Goal: Task Accomplishment & Management: Manage account settings

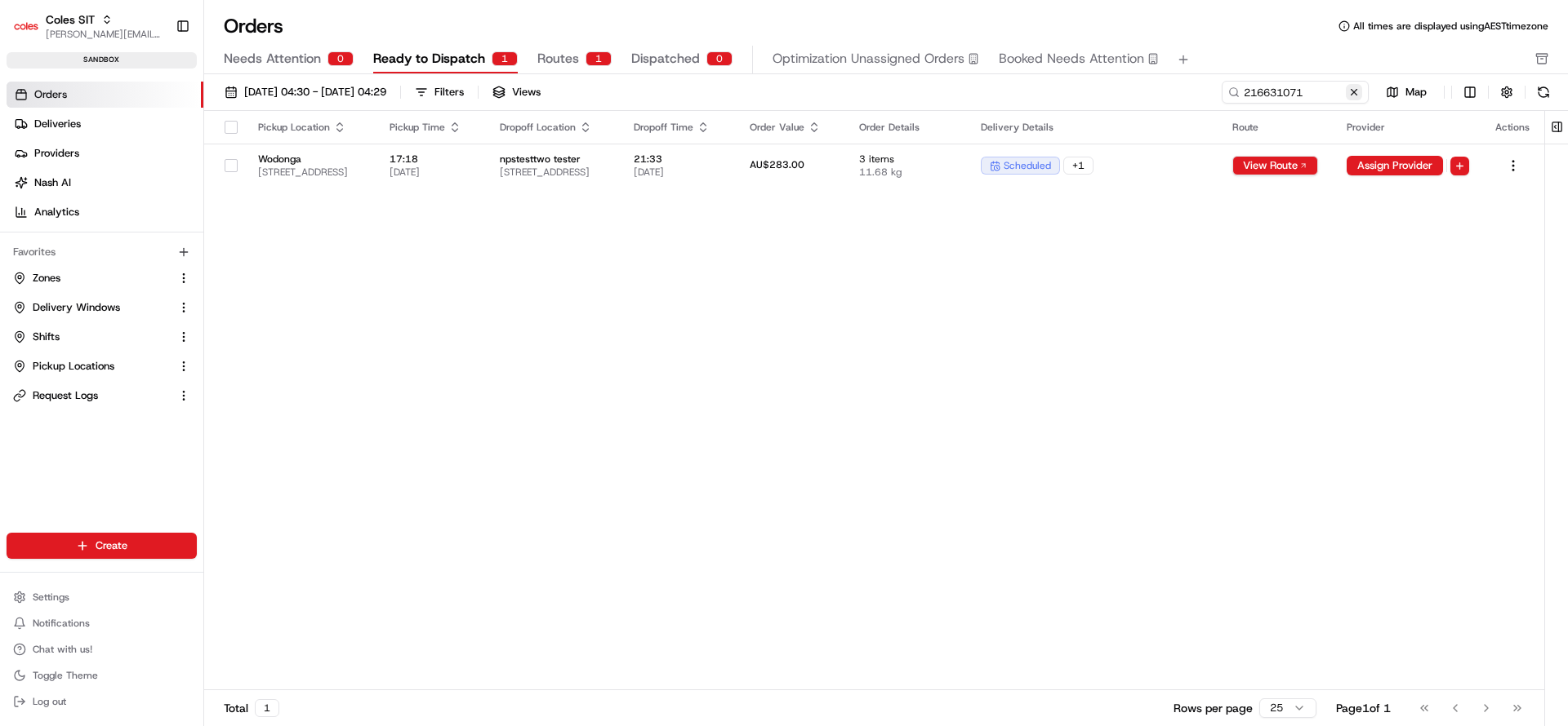
click at [1356, 91] on button at bounding box center [1354, 92] width 16 height 16
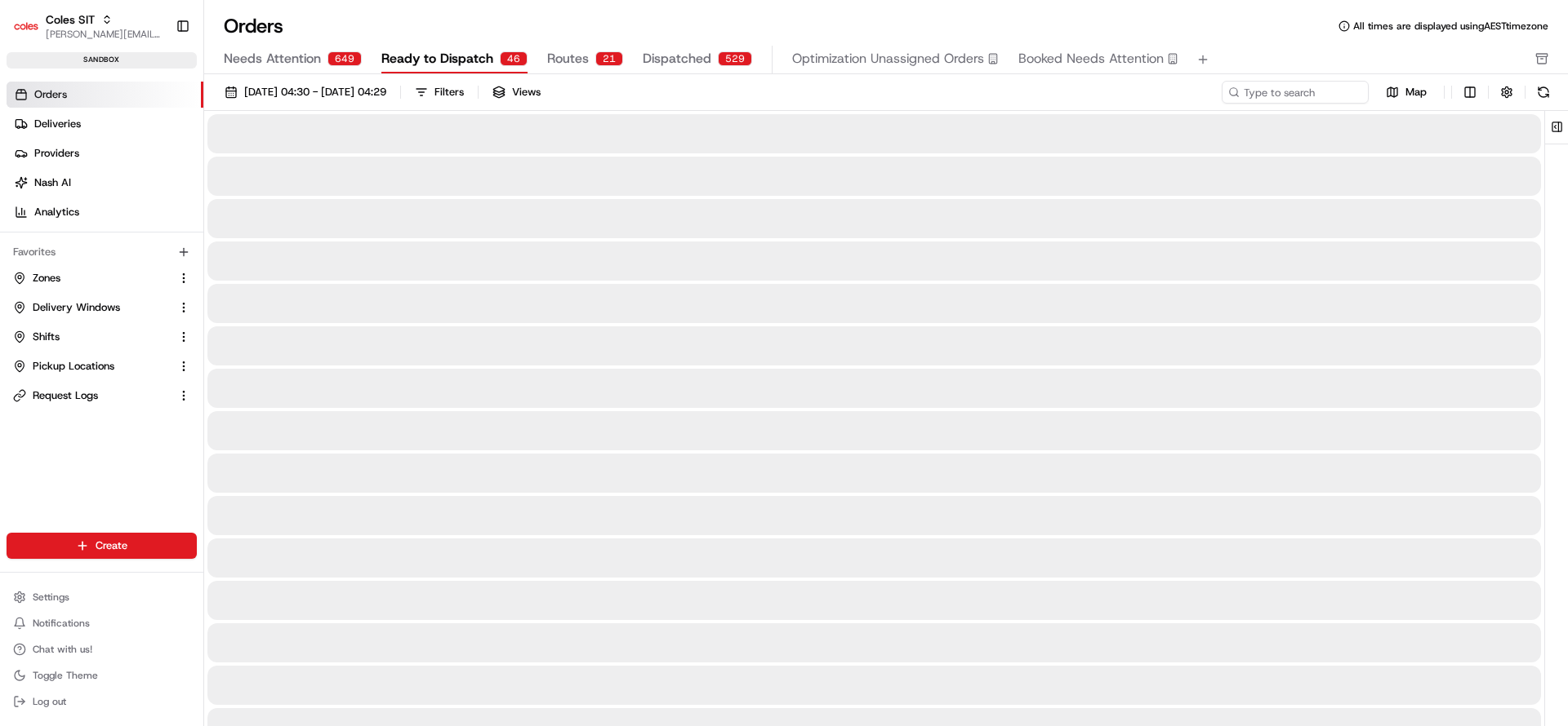
click at [37, 96] on span "Orders" at bounding box center [51, 95] width 33 height 15
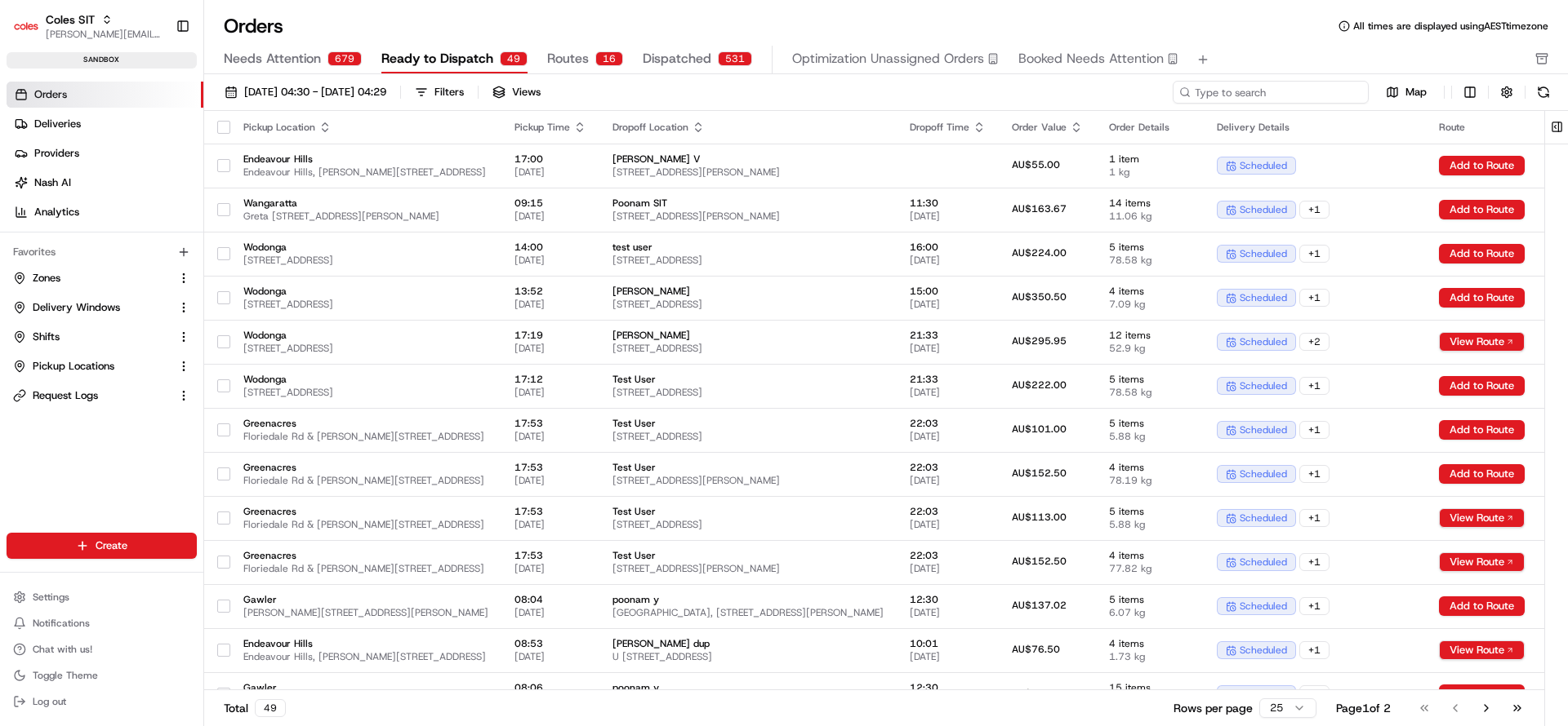
click at [1273, 100] on input at bounding box center [1271, 91] width 196 height 23
paste input "216632097"
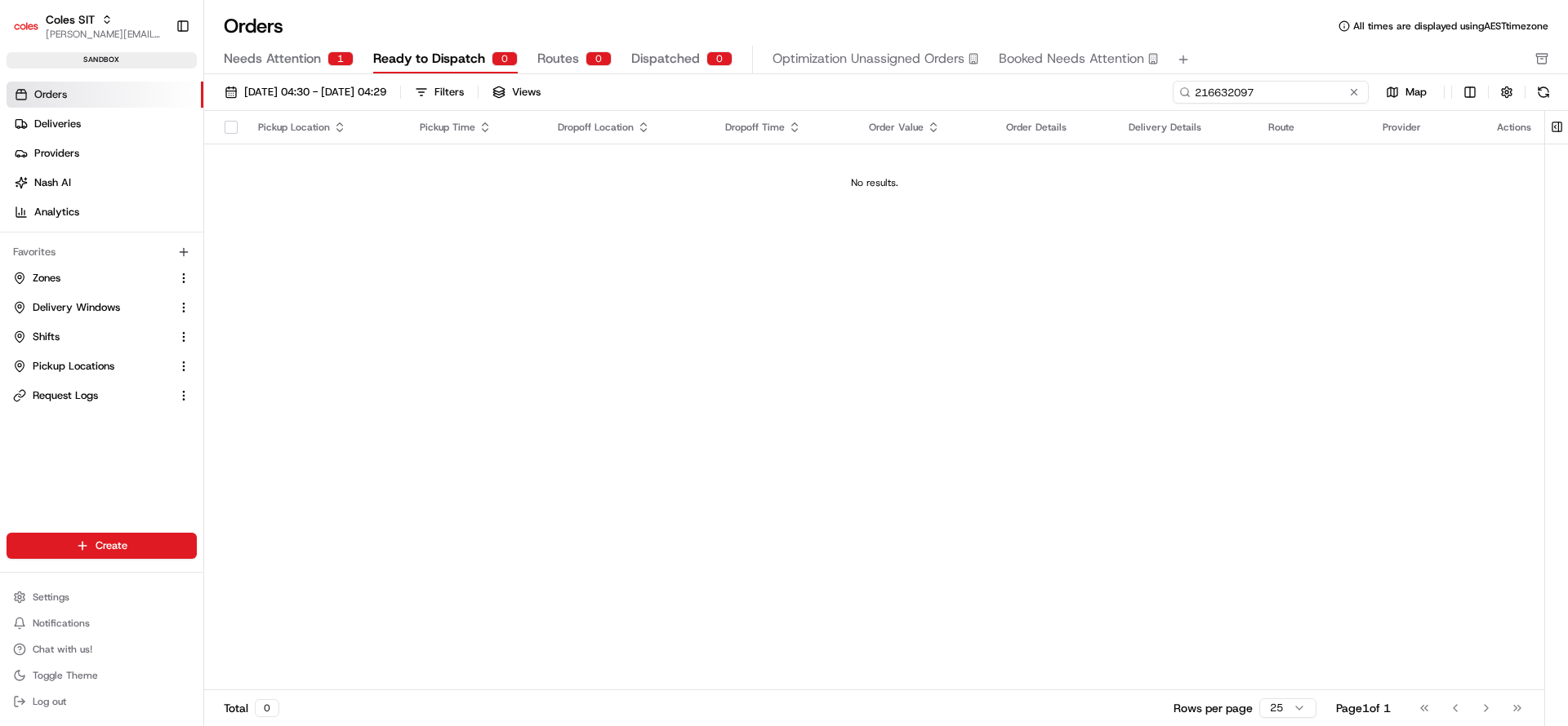
type input "216632097"
click at [283, 57] on span "Needs Attention" at bounding box center [272, 58] width 97 height 19
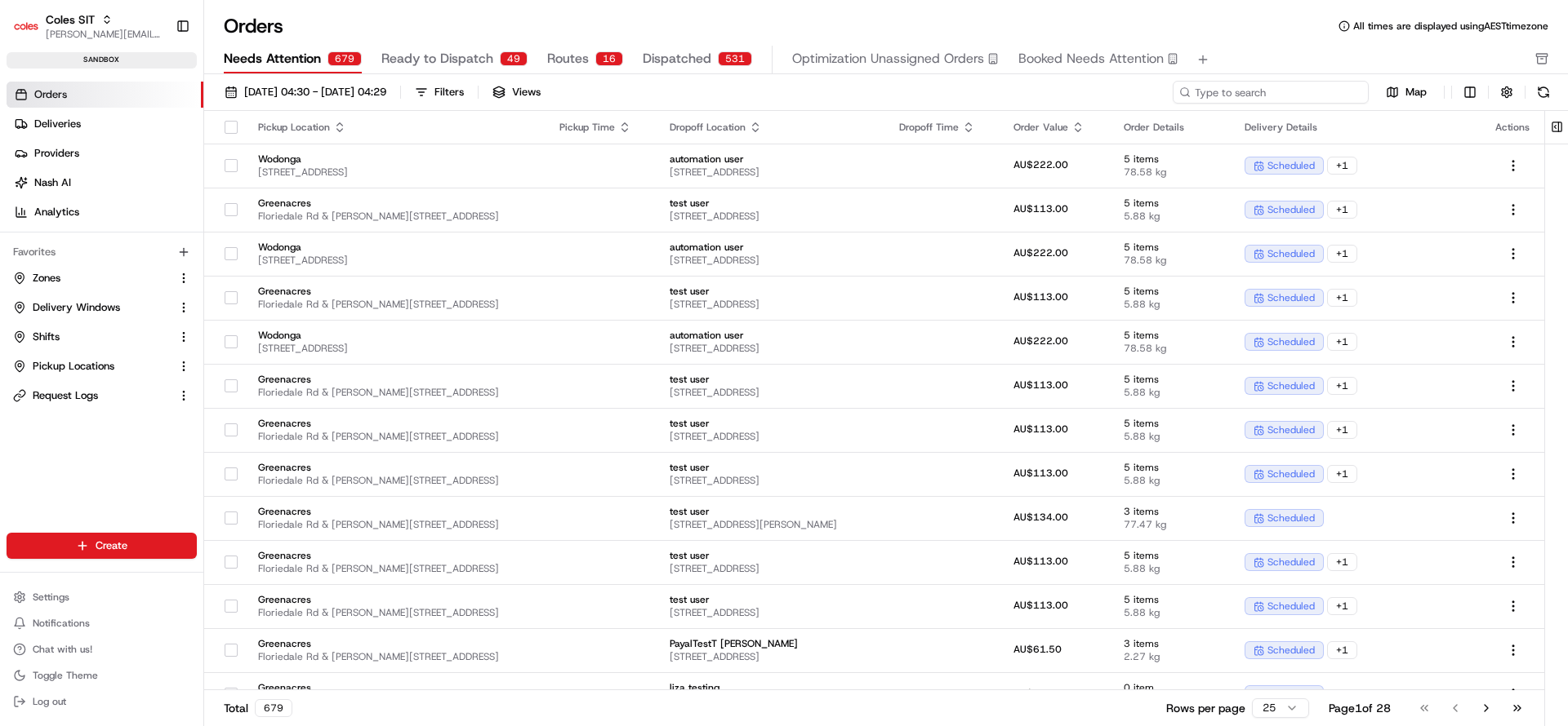
click at [1265, 91] on input at bounding box center [1271, 91] width 196 height 23
paste input "216632097"
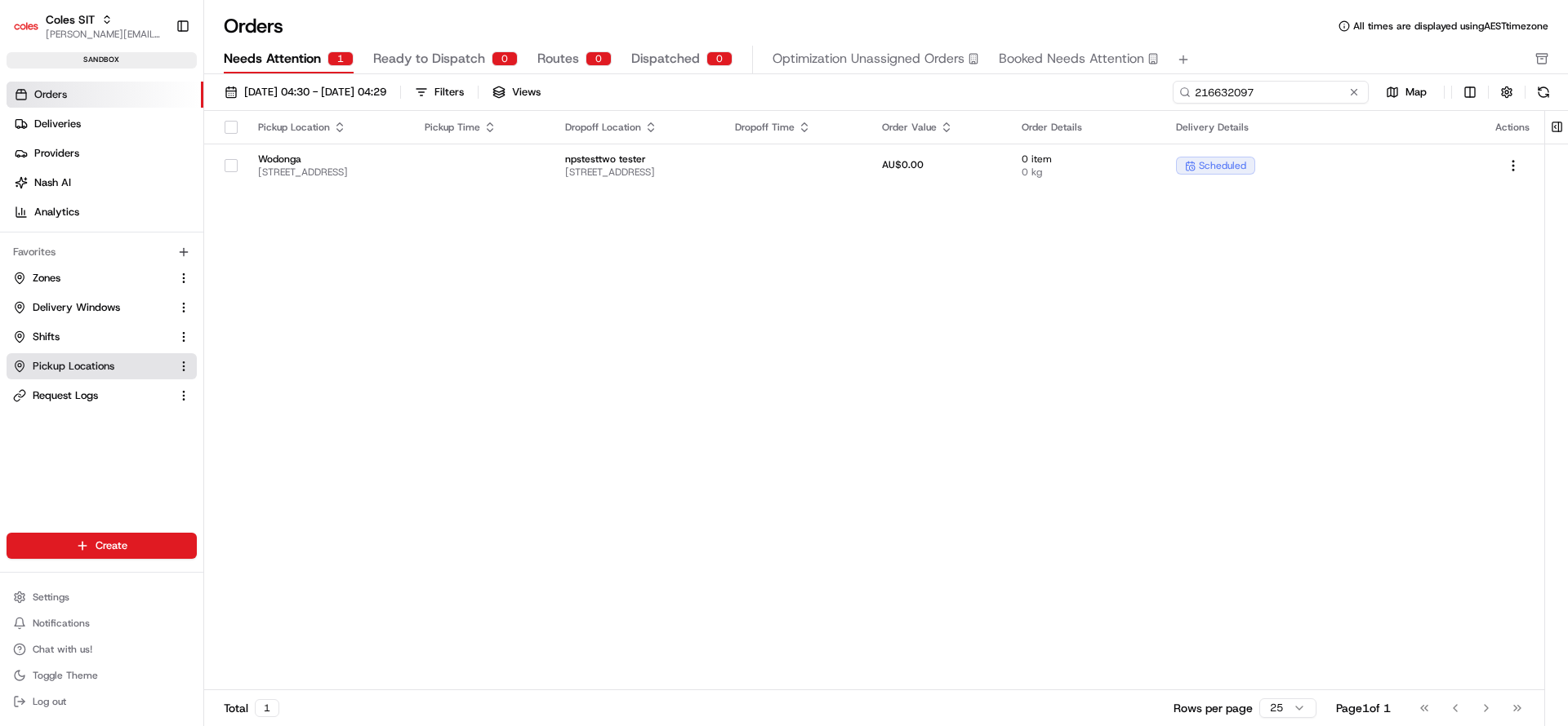
type input "216632097"
click at [86, 371] on span "Pickup Locations" at bounding box center [73, 366] width 81 height 15
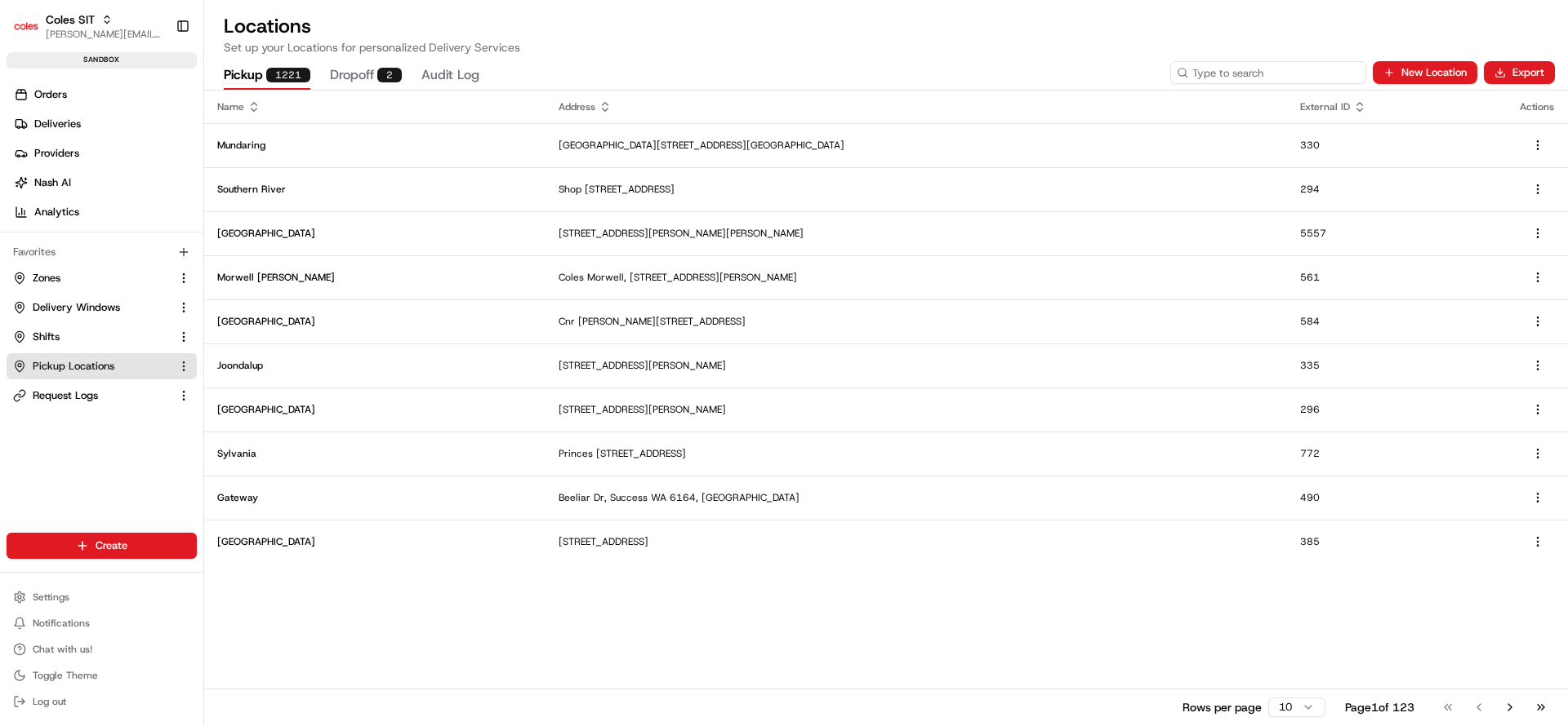
click at [1273, 71] on input at bounding box center [1268, 72] width 196 height 23
click at [58, 273] on span "Zones" at bounding box center [47, 279] width 27 height 15
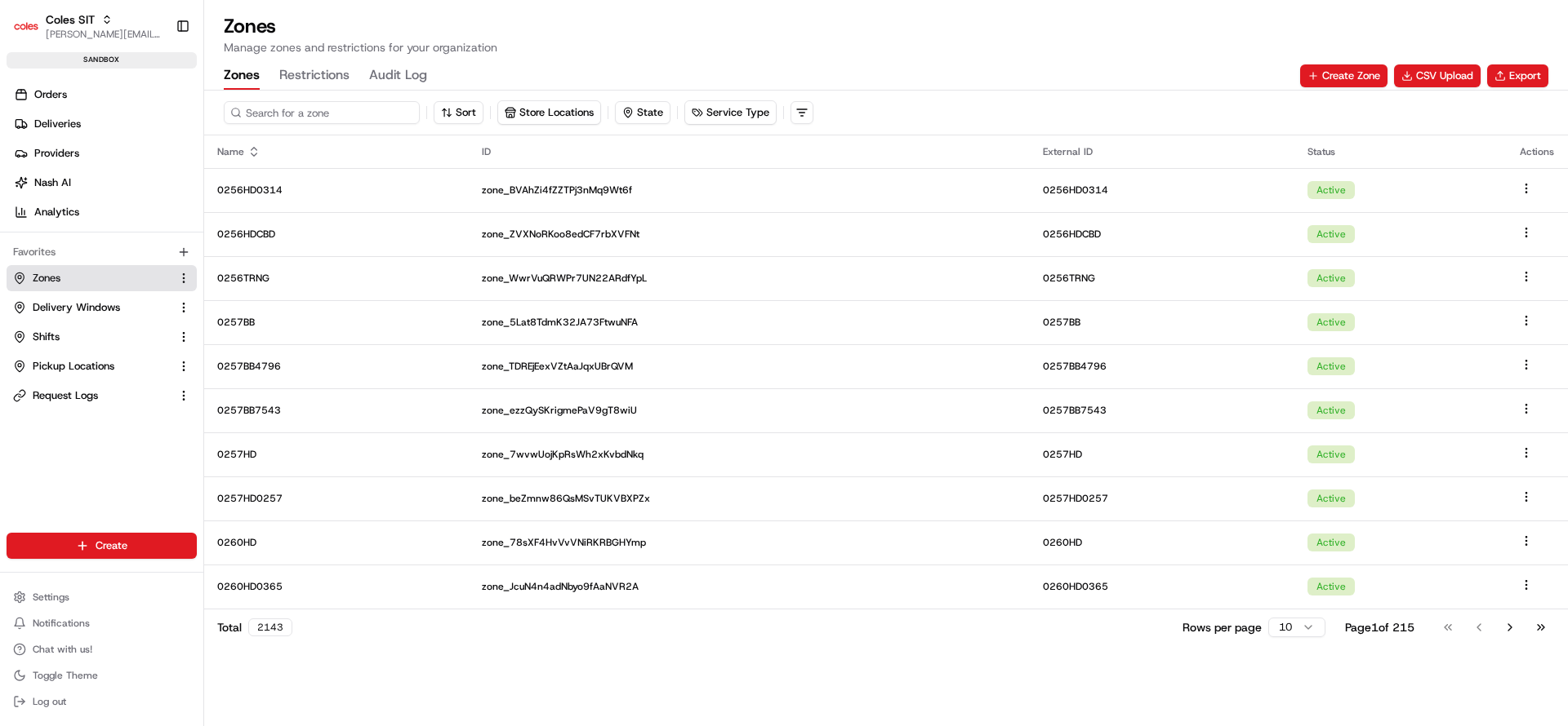
click at [355, 102] on input at bounding box center [322, 112] width 196 height 23
type input "7698"
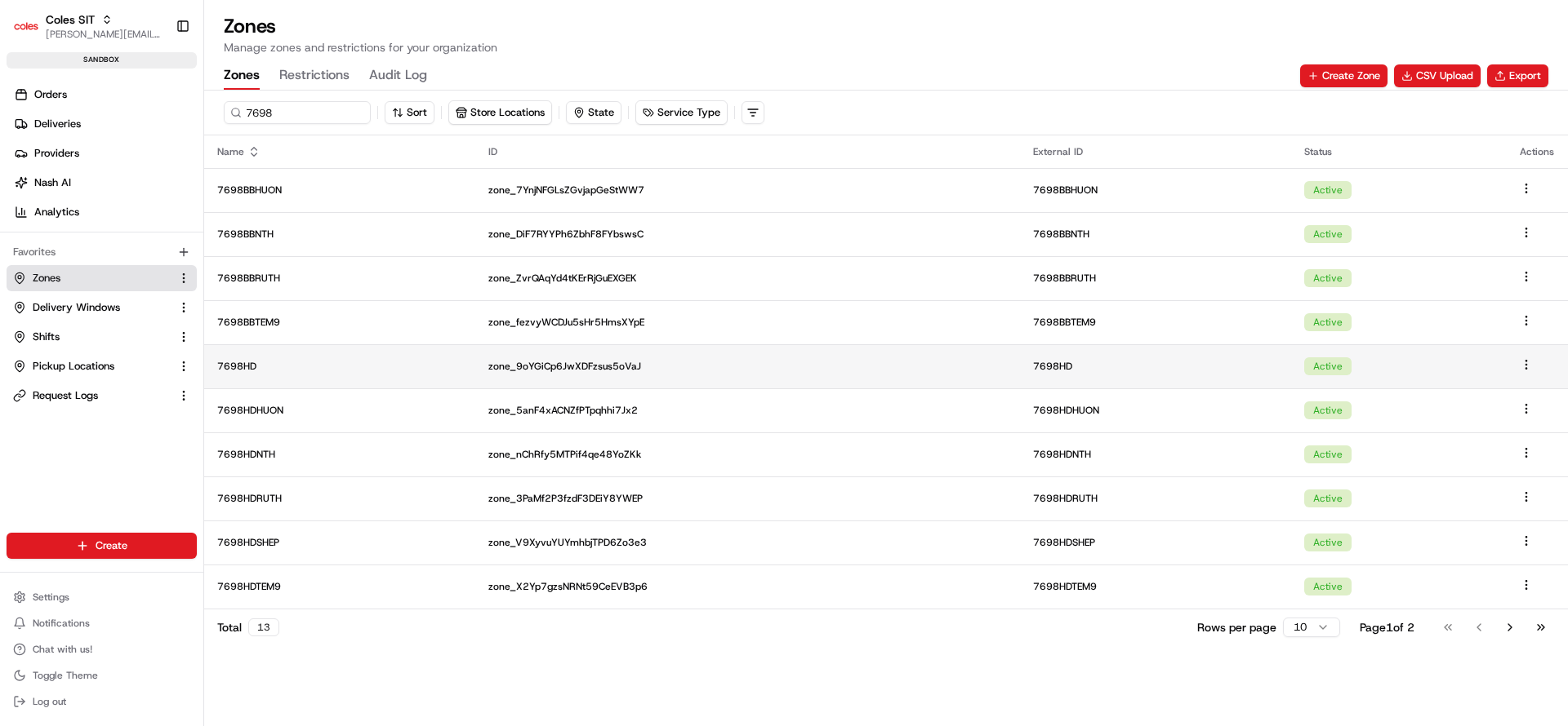
click at [317, 355] on td "7698HD" at bounding box center [339, 366] width 271 height 44
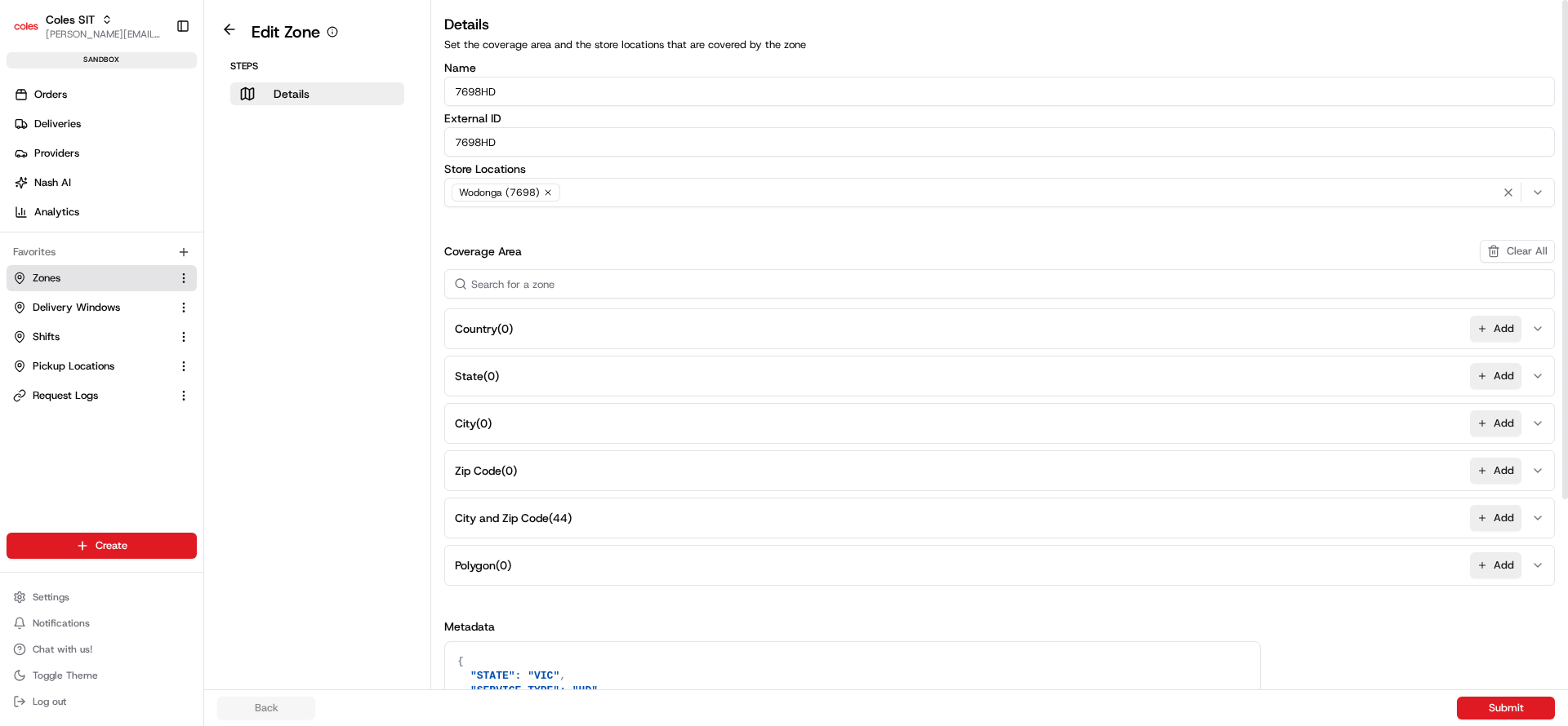
drag, startPoint x: 465, startPoint y: 87, endPoint x: 579, endPoint y: 93, distance: 114.2
click at [579, 93] on input "7698HD" at bounding box center [1000, 91] width 1111 height 29
click at [515, 146] on input "7698HD" at bounding box center [1000, 142] width 1111 height 29
click at [523, 517] on span "City and Zip Code ( 44 )" at bounding box center [514, 519] width 117 height 16
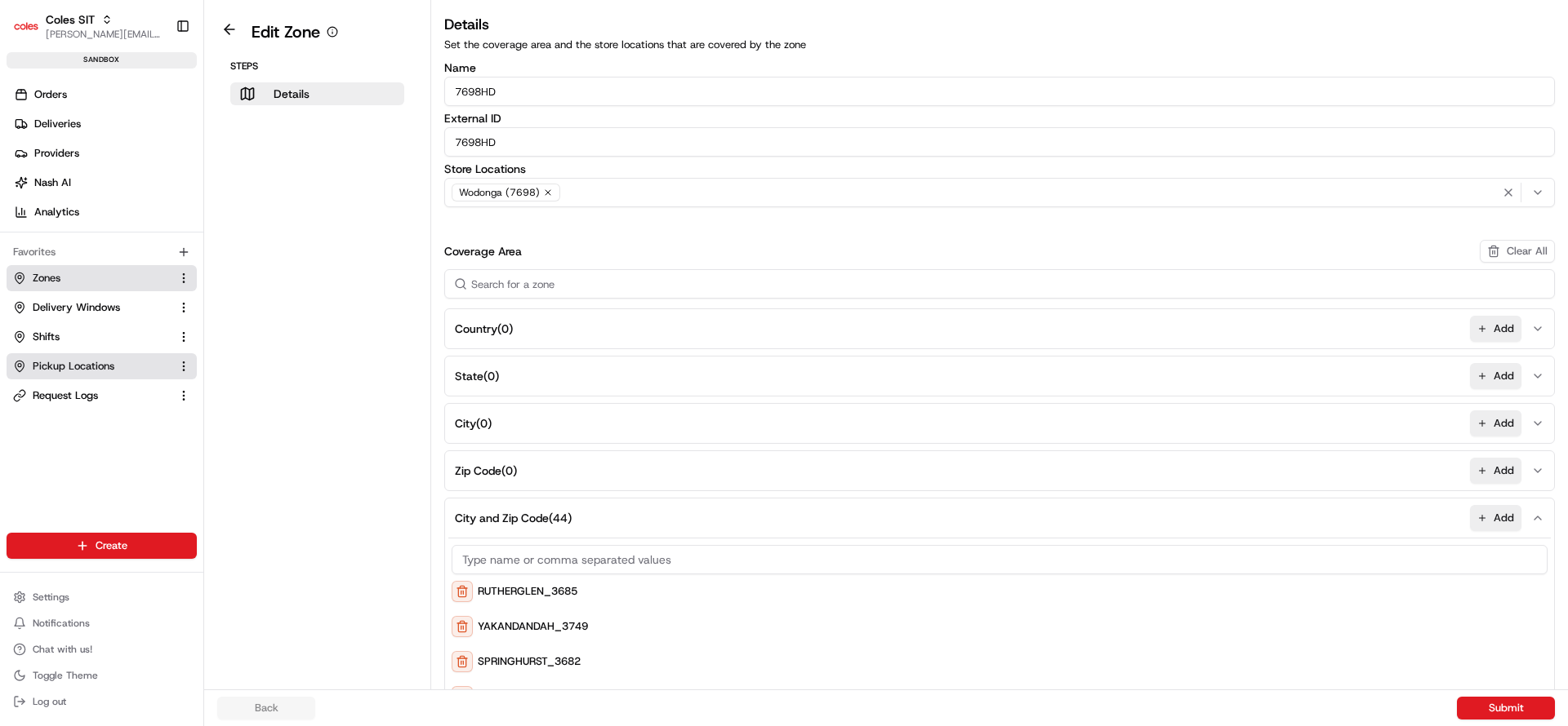
click at [44, 355] on button "Pickup Locations" at bounding box center [101, 366] width 190 height 26
click at [107, 371] on span "Pickup Locations" at bounding box center [73, 366] width 81 height 15
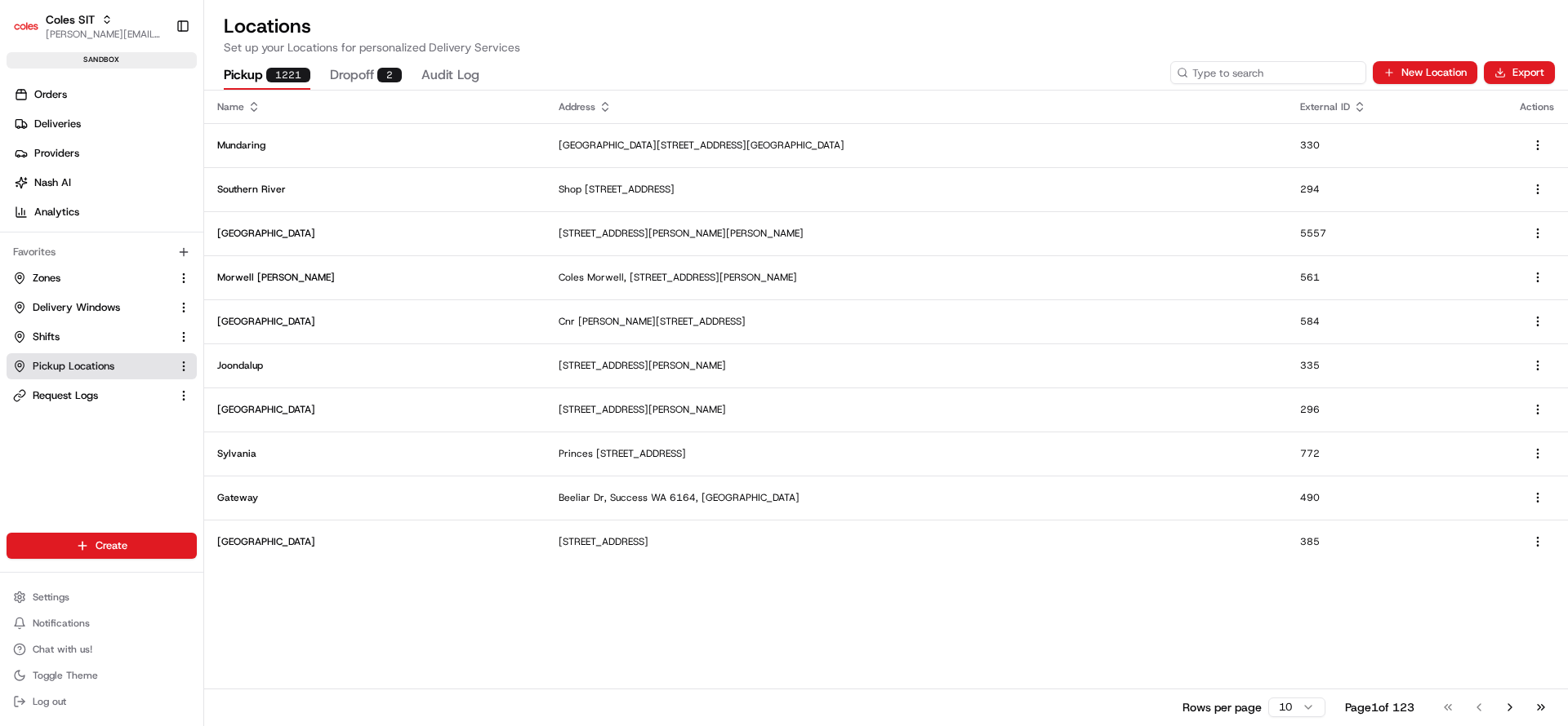
click at [1319, 73] on input at bounding box center [1268, 72] width 196 height 23
type input "7698"
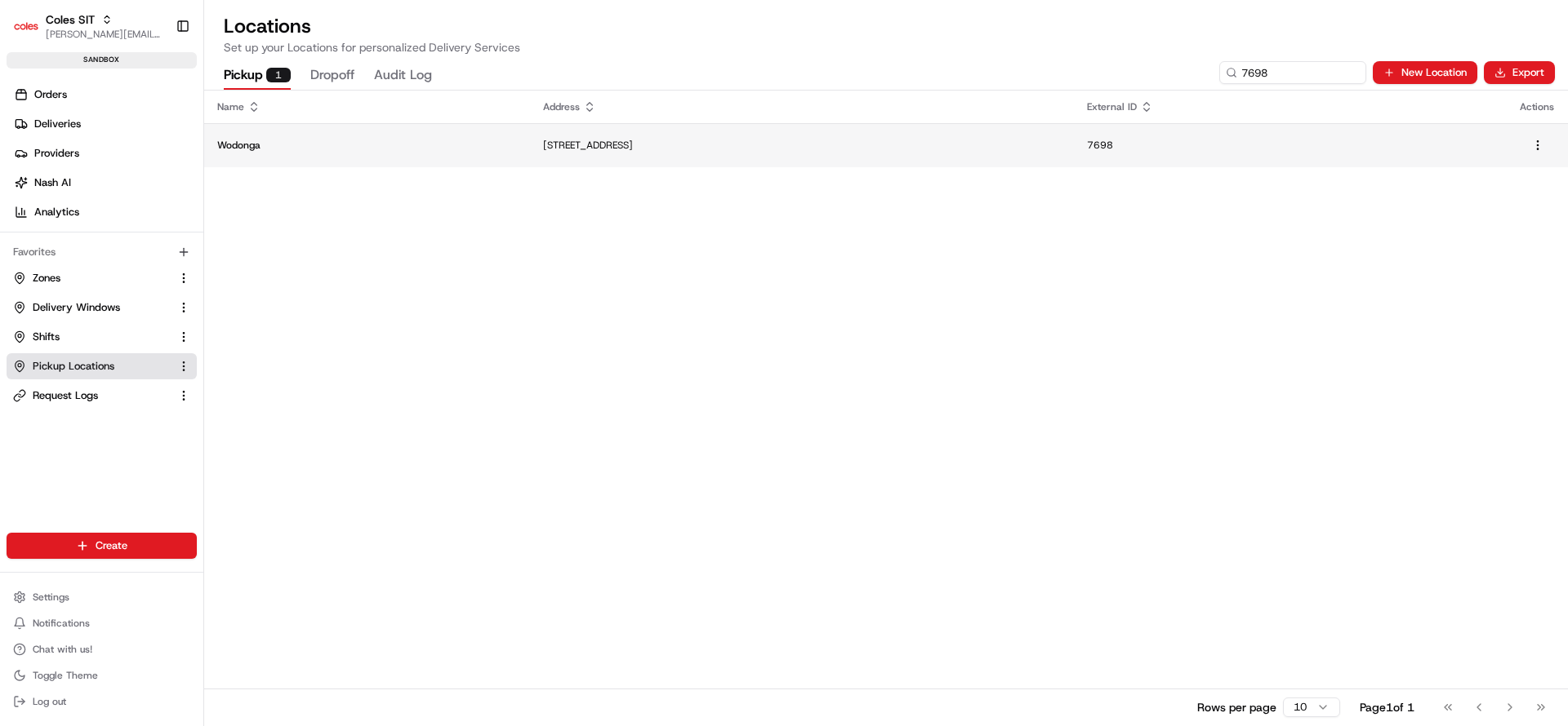
click at [750, 156] on td "[STREET_ADDRESS]" at bounding box center [801, 145] width 544 height 44
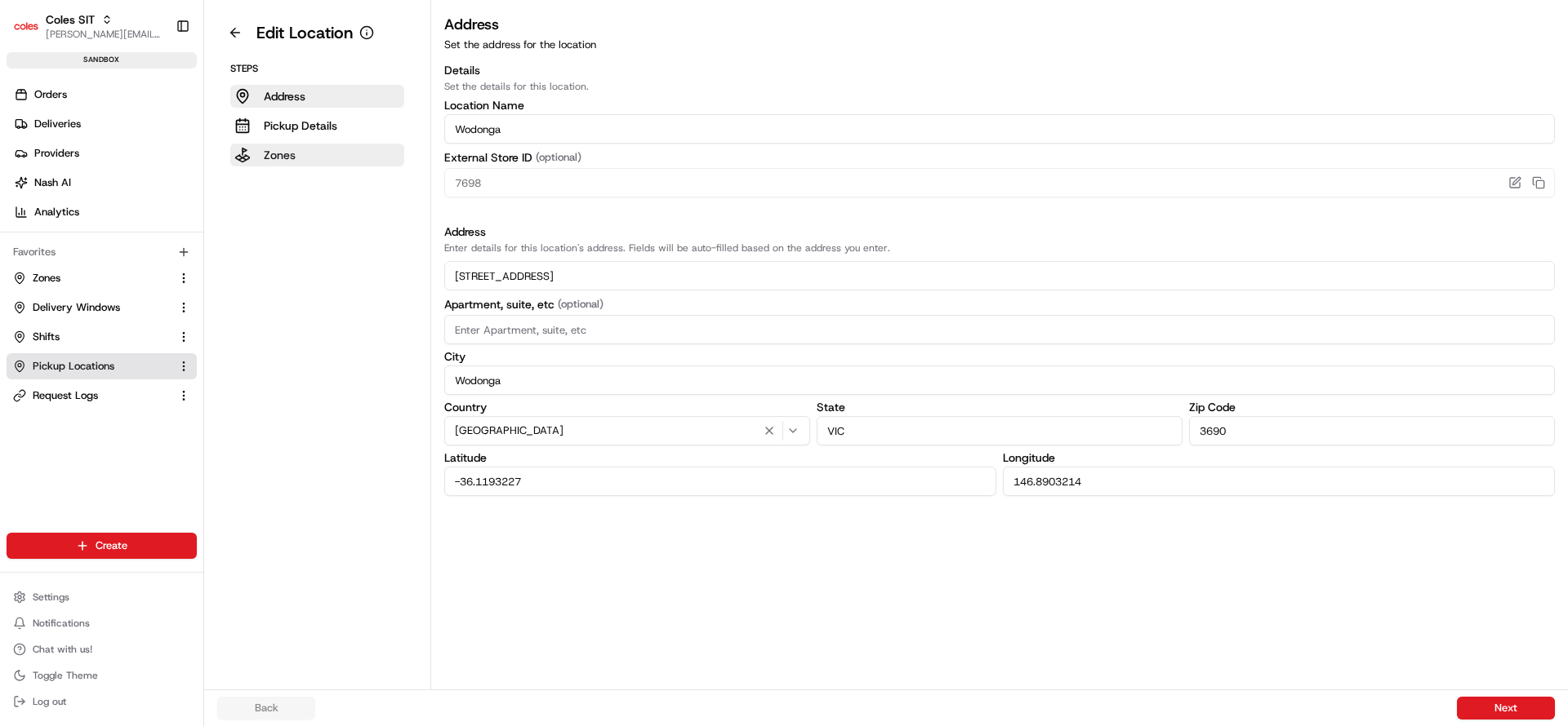
click at [289, 164] on button "Zones" at bounding box center [317, 154] width 174 height 23
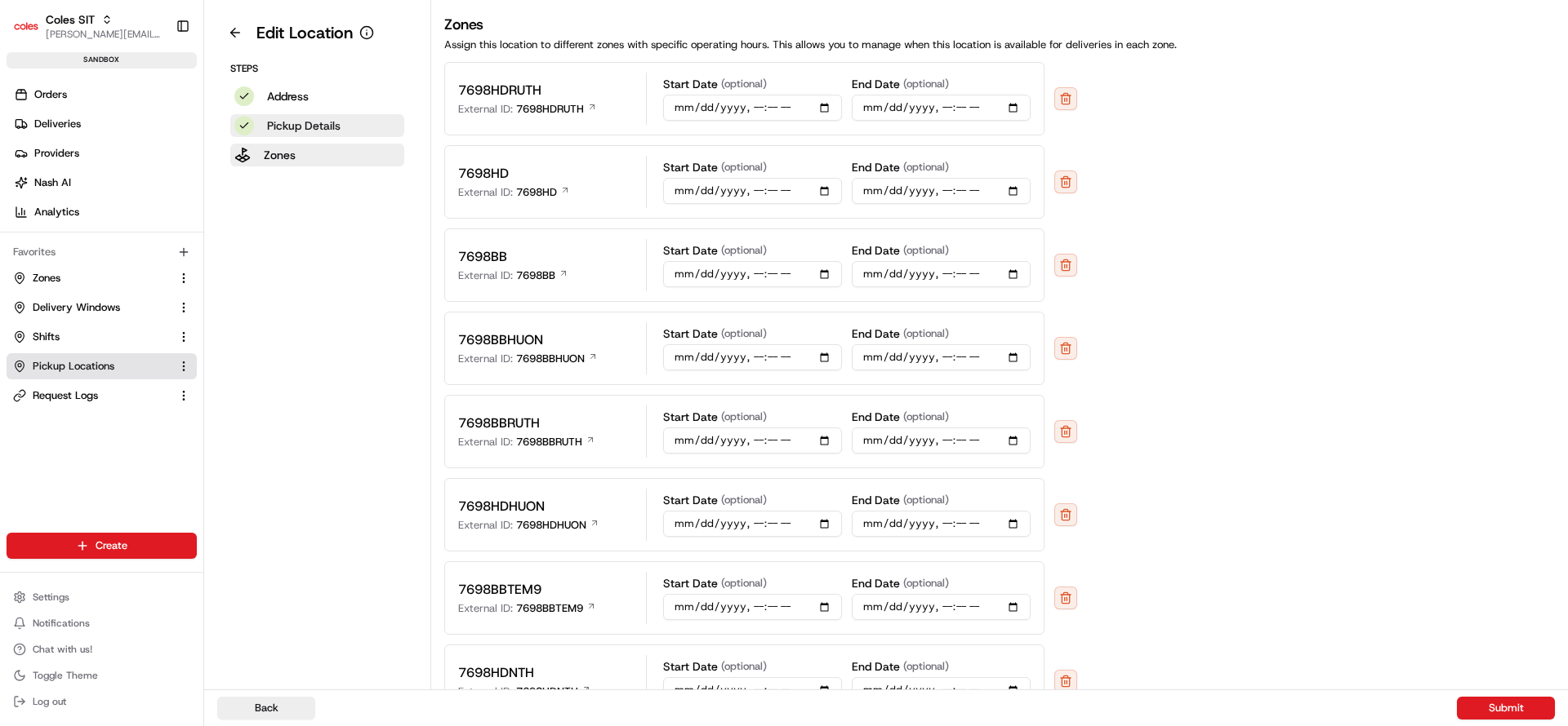
click at [300, 125] on p "Pickup Details" at bounding box center [303, 126] width 73 height 16
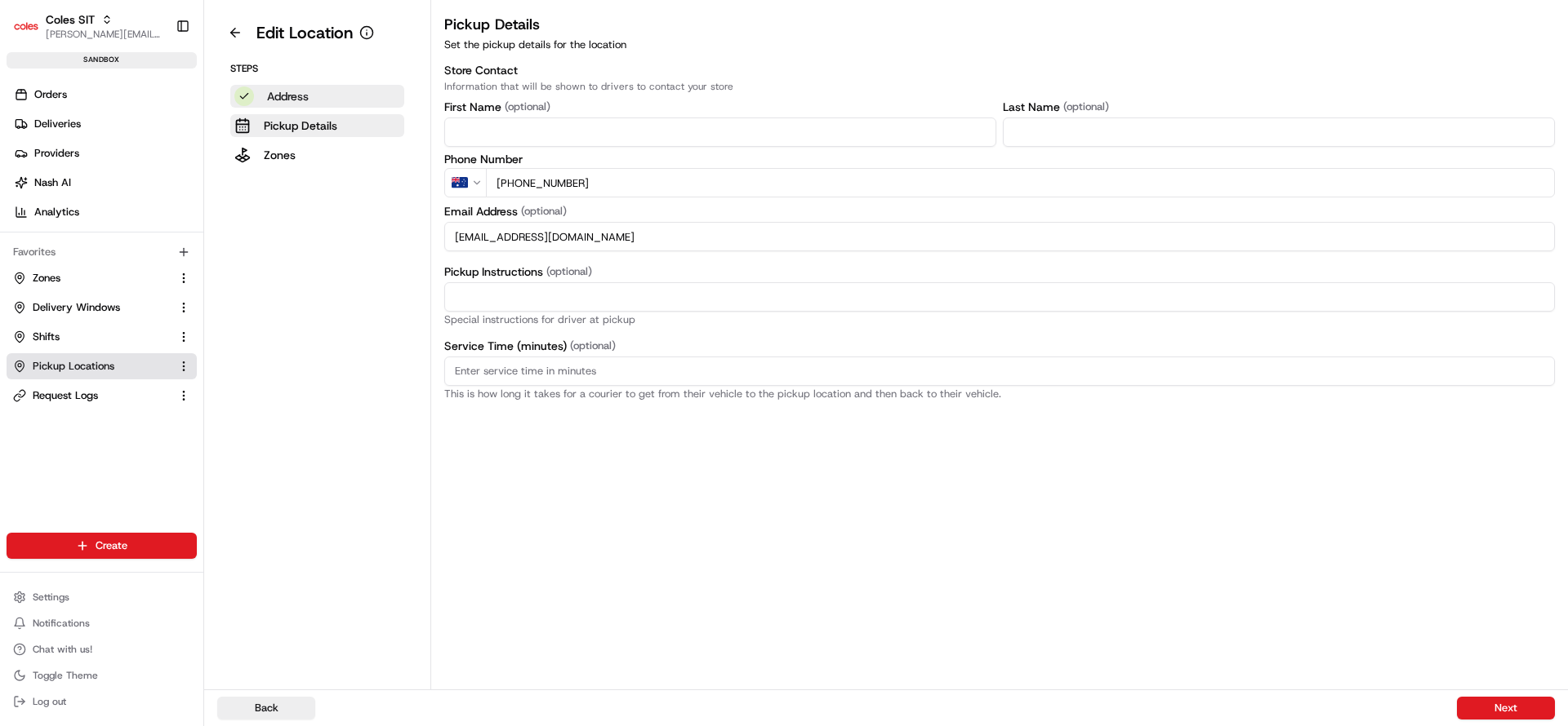
click at [315, 92] on button "Address" at bounding box center [317, 96] width 174 height 23
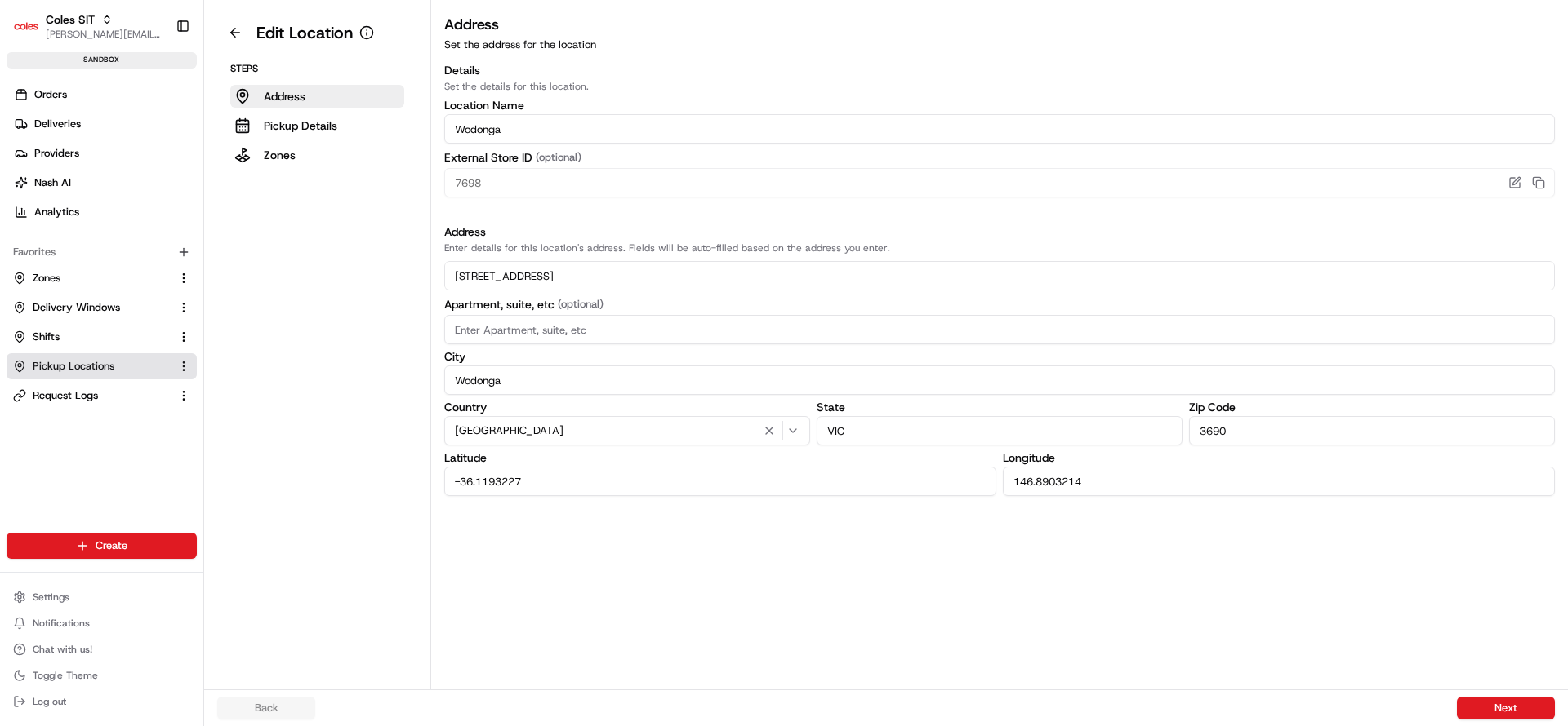
click at [740, 583] on div "Address Set the address for the location Details Set the details for this locat…" at bounding box center [1000, 351] width 1137 height 677
click at [42, 284] on span "Zones" at bounding box center [47, 279] width 27 height 15
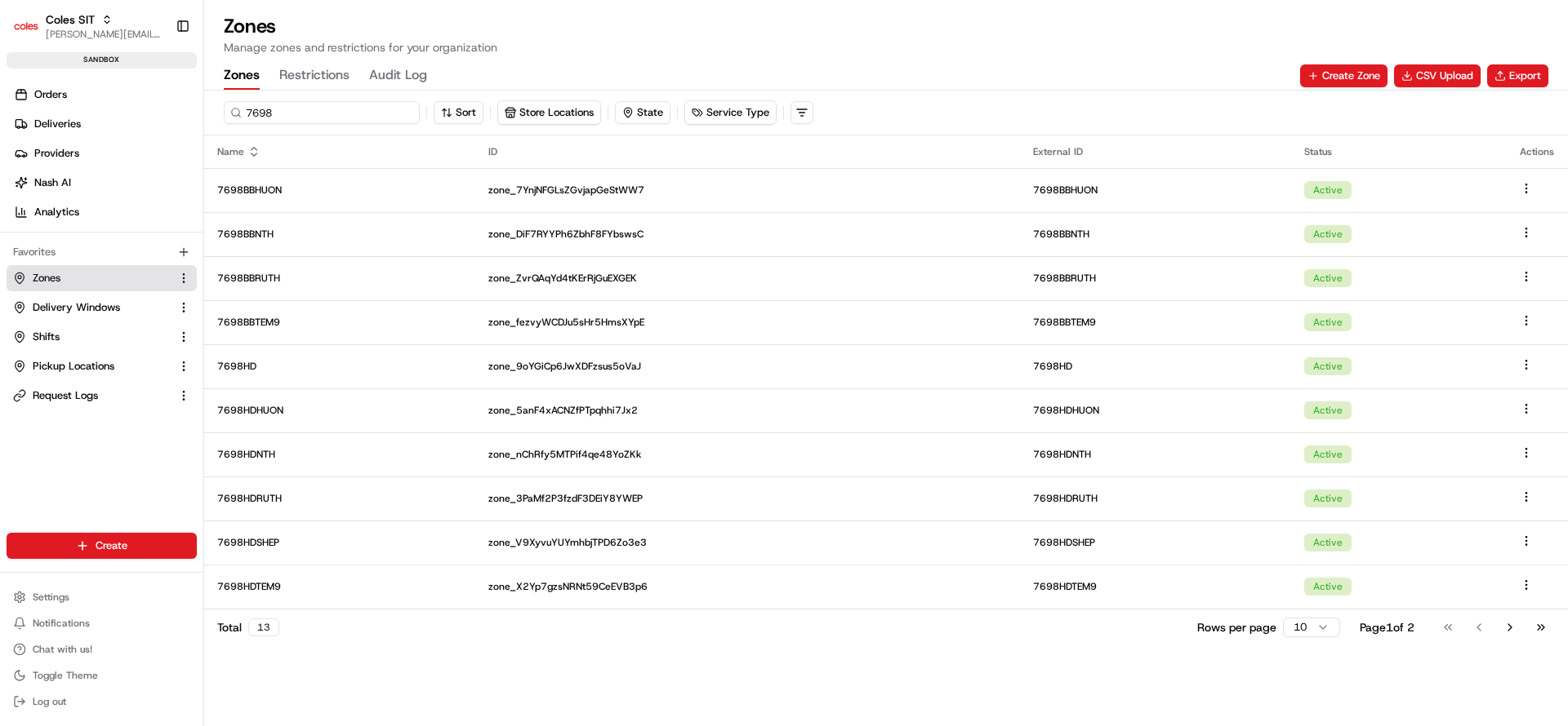
click at [318, 115] on input "7698" at bounding box center [322, 112] width 196 height 23
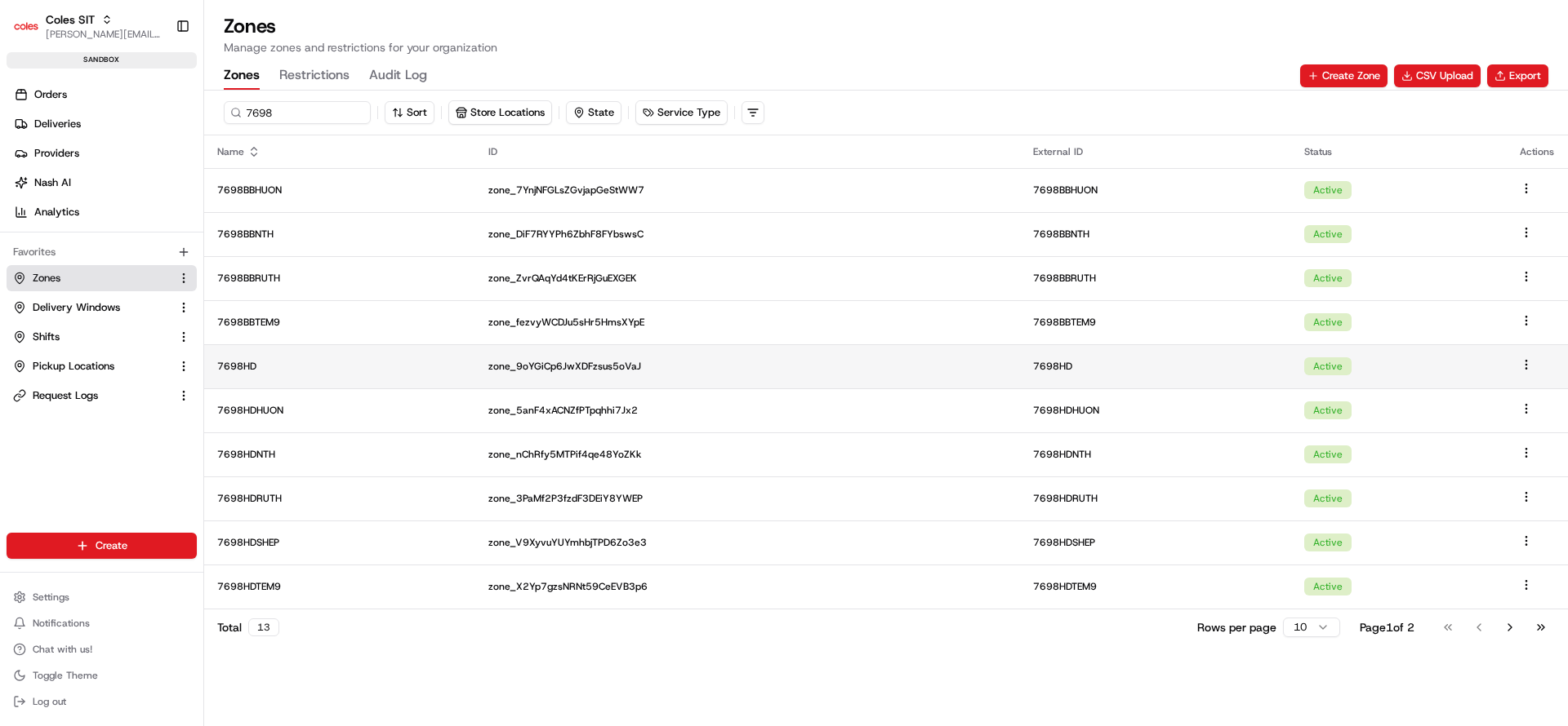
click at [289, 373] on p "7698HD" at bounding box center [340, 366] width 245 height 13
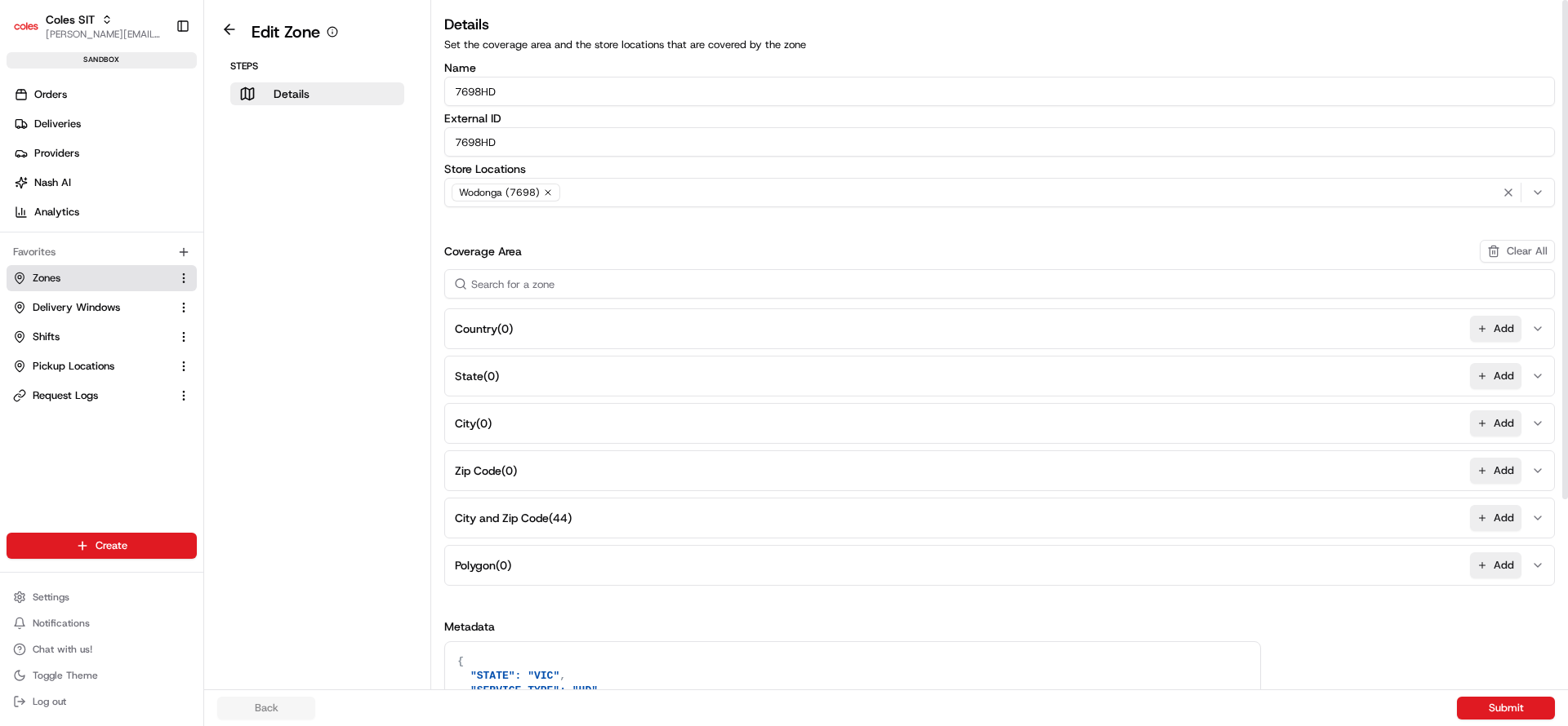
click at [737, 527] on button "City and Zip Code ( 44 ) Add" at bounding box center [1000, 518] width 1103 height 39
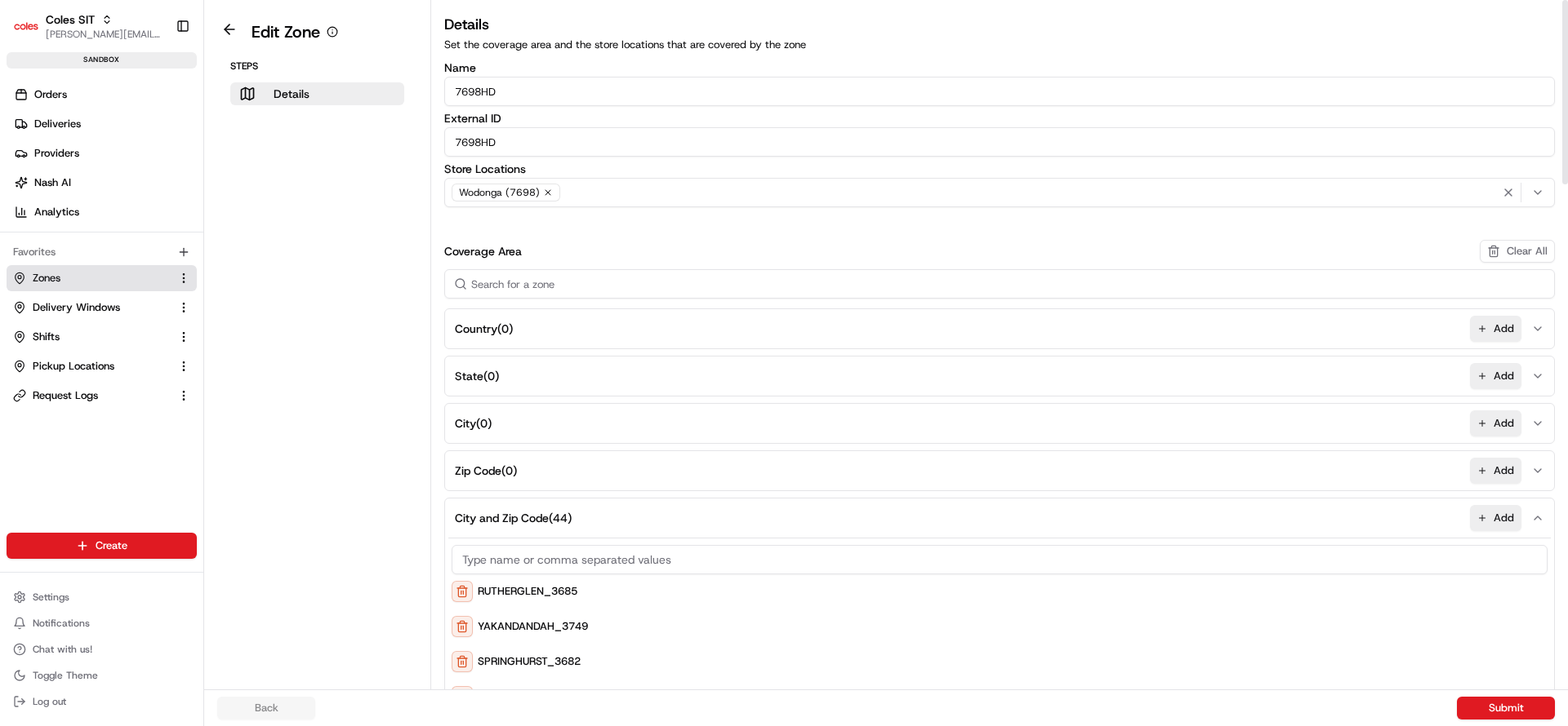
click at [392, 577] on aside "Edit Zone Steps Details" at bounding box center [317, 344] width 227 height 689
click at [331, 586] on aside "Edit Zone Steps Details" at bounding box center [317, 344] width 227 height 689
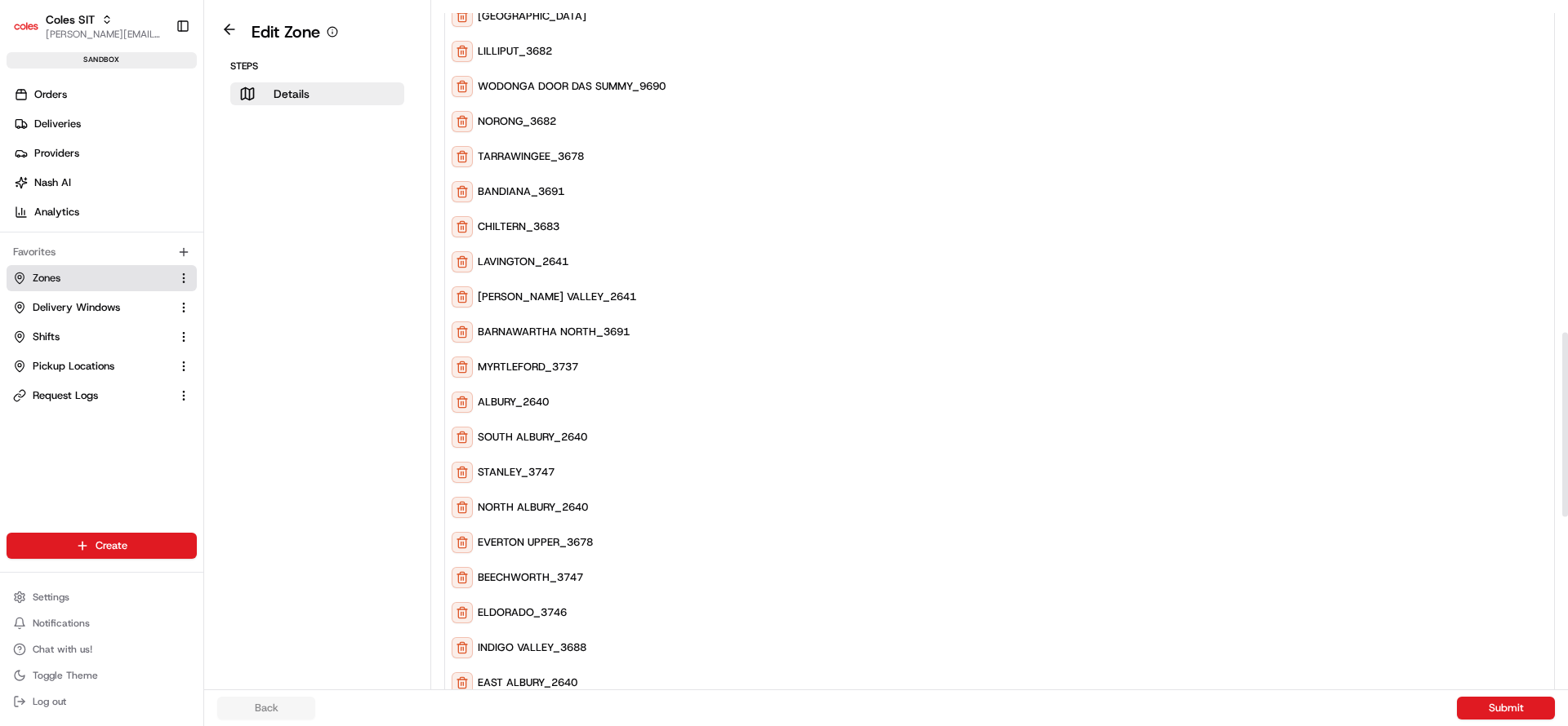
scroll to position [1622, 0]
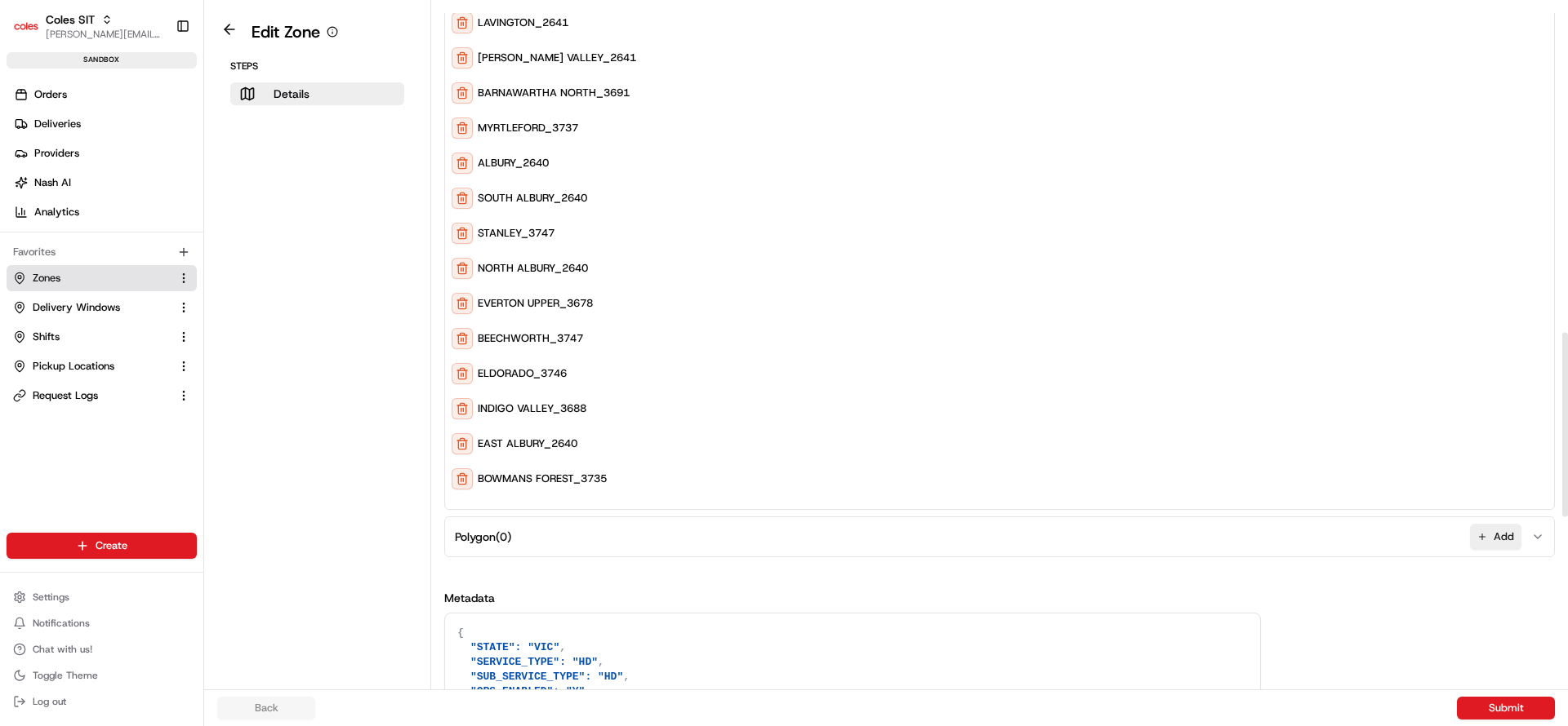
drag, startPoint x: 1567, startPoint y: 354, endPoint x: 1567, endPoint y: 534, distance: 180.0
click at [1567, 534] on div at bounding box center [1564, 344] width 6 height 689
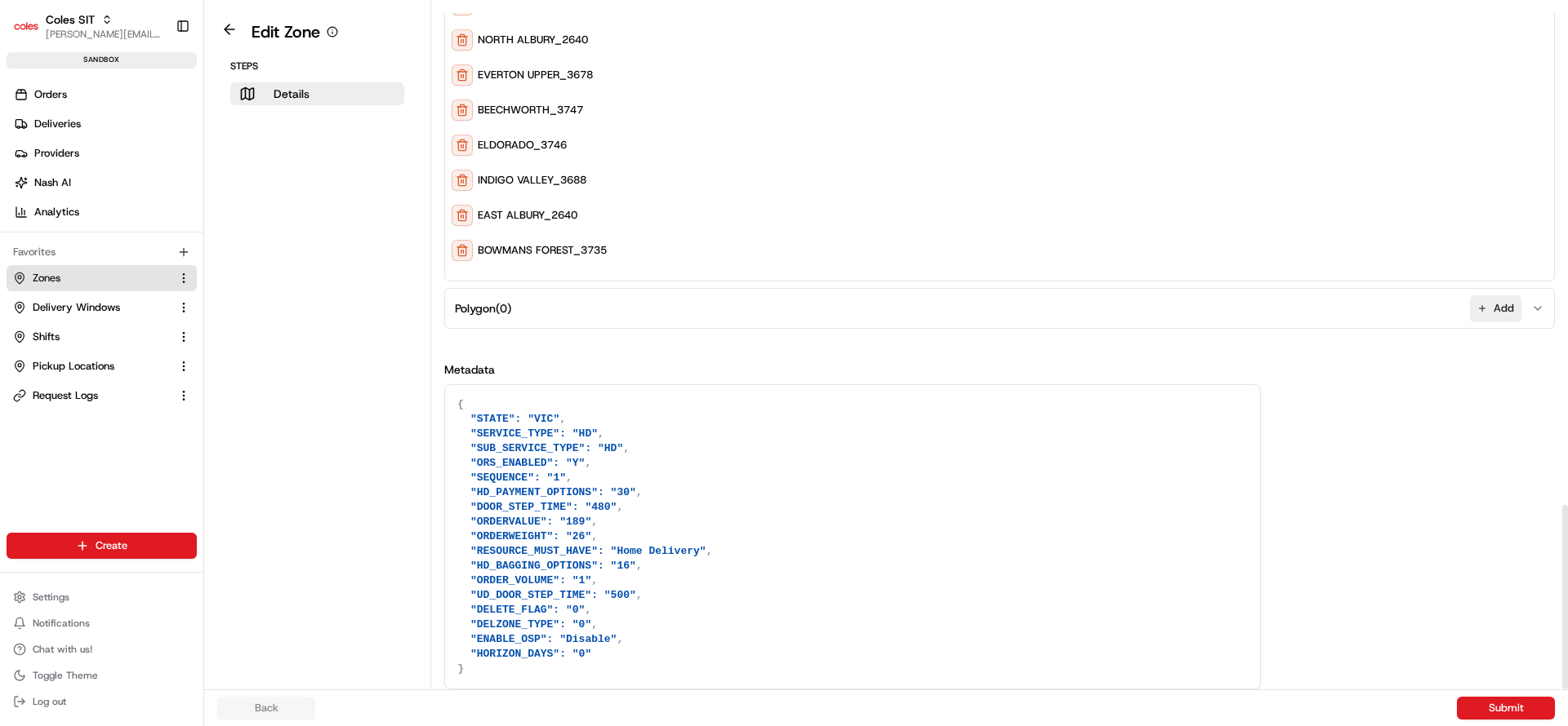
drag, startPoint x: 1567, startPoint y: 534, endPoint x: 1566, endPoint y: 624, distance: 90.0
click at [1566, 624] on div at bounding box center [1565, 597] width 5 height 184
drag, startPoint x: 705, startPoint y: 625, endPoint x: 357, endPoint y: 396, distance: 416.6
click at [357, 396] on div "Edit Zone Steps Details Details Set the coverage area and the store locations t…" at bounding box center [885, 344] width 1364 height 689
click at [544, 500] on textarea "{ "STATE": "VIC", "SERVICE_TYPE": "HD", "SUB_SERVICE_TYPE": "HD", "ORS_ENABLED"…" at bounding box center [853, 537] width 815 height 304
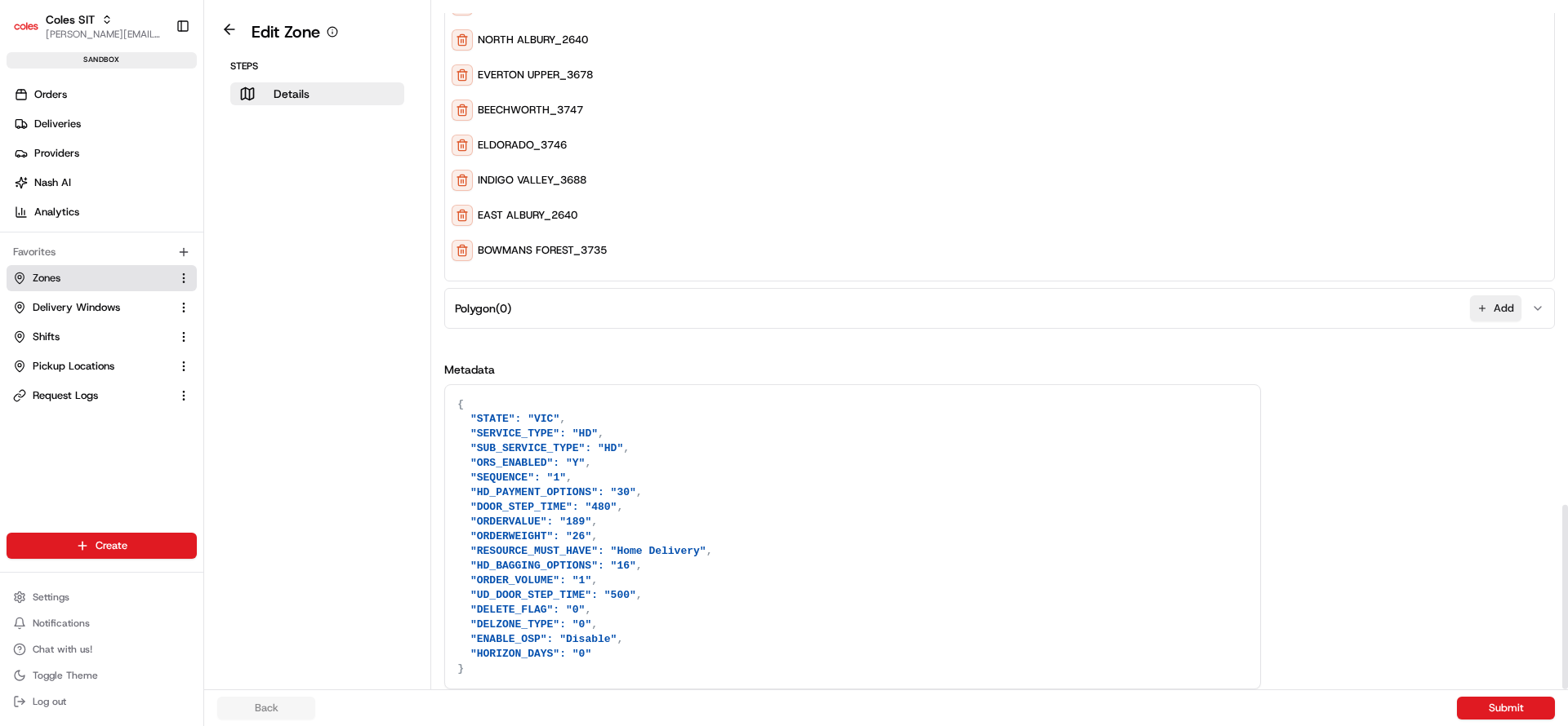
drag, startPoint x: 462, startPoint y: 419, endPoint x: 596, endPoint y: 750, distance: 357.1
click at [596, 726] on html "Coles SIT nirbhay.palsingh@coles.com.au Toggle Sidebar sandbox Orders Deliverie…" at bounding box center [784, 363] width 1568 height 726
click at [60, 305] on span "Delivery Windows" at bounding box center [77, 308] width 88 height 15
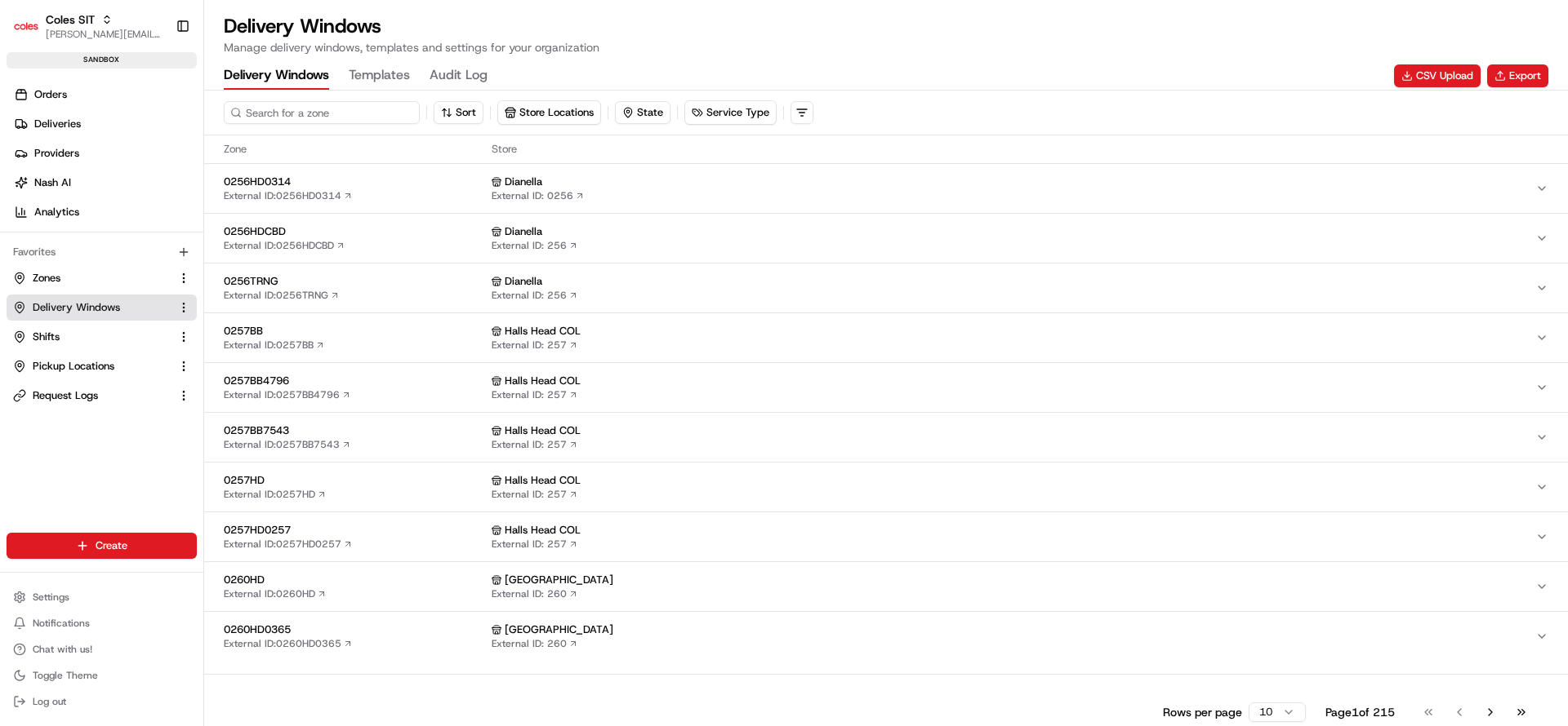
click at [270, 111] on input at bounding box center [322, 112] width 196 height 23
type input "7698"
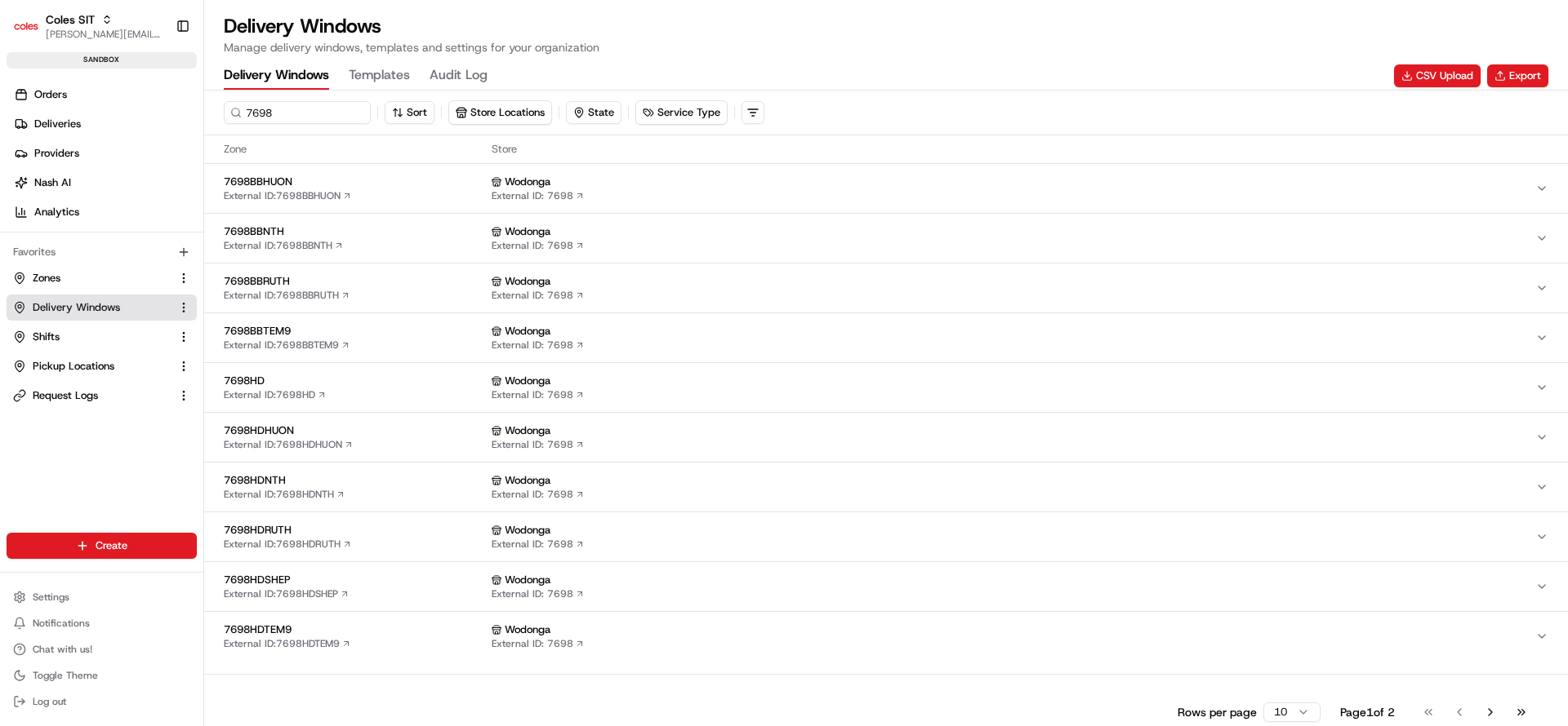
click at [371, 374] on span "7698HD" at bounding box center [355, 381] width 261 height 15
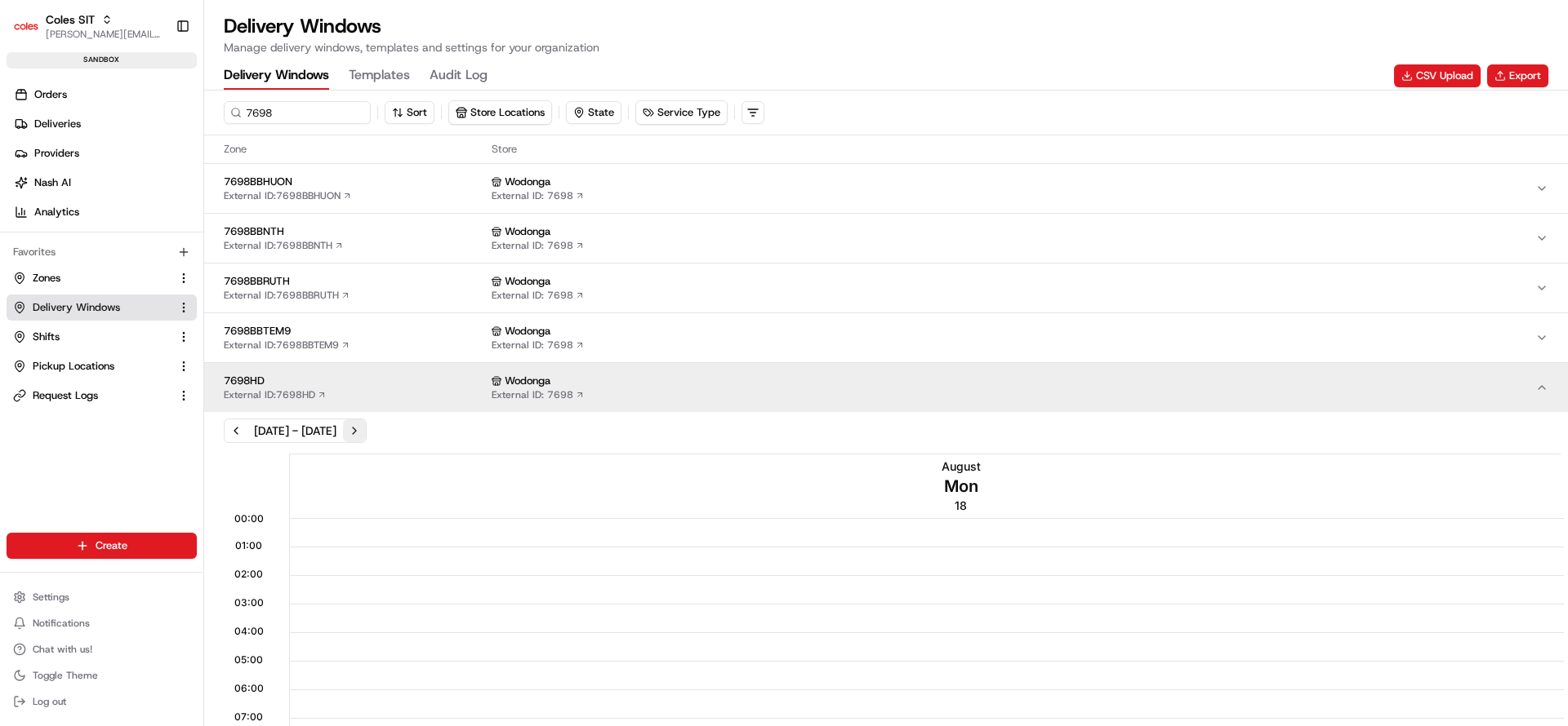
click at [366, 434] on button "Next week" at bounding box center [354, 430] width 23 height 23
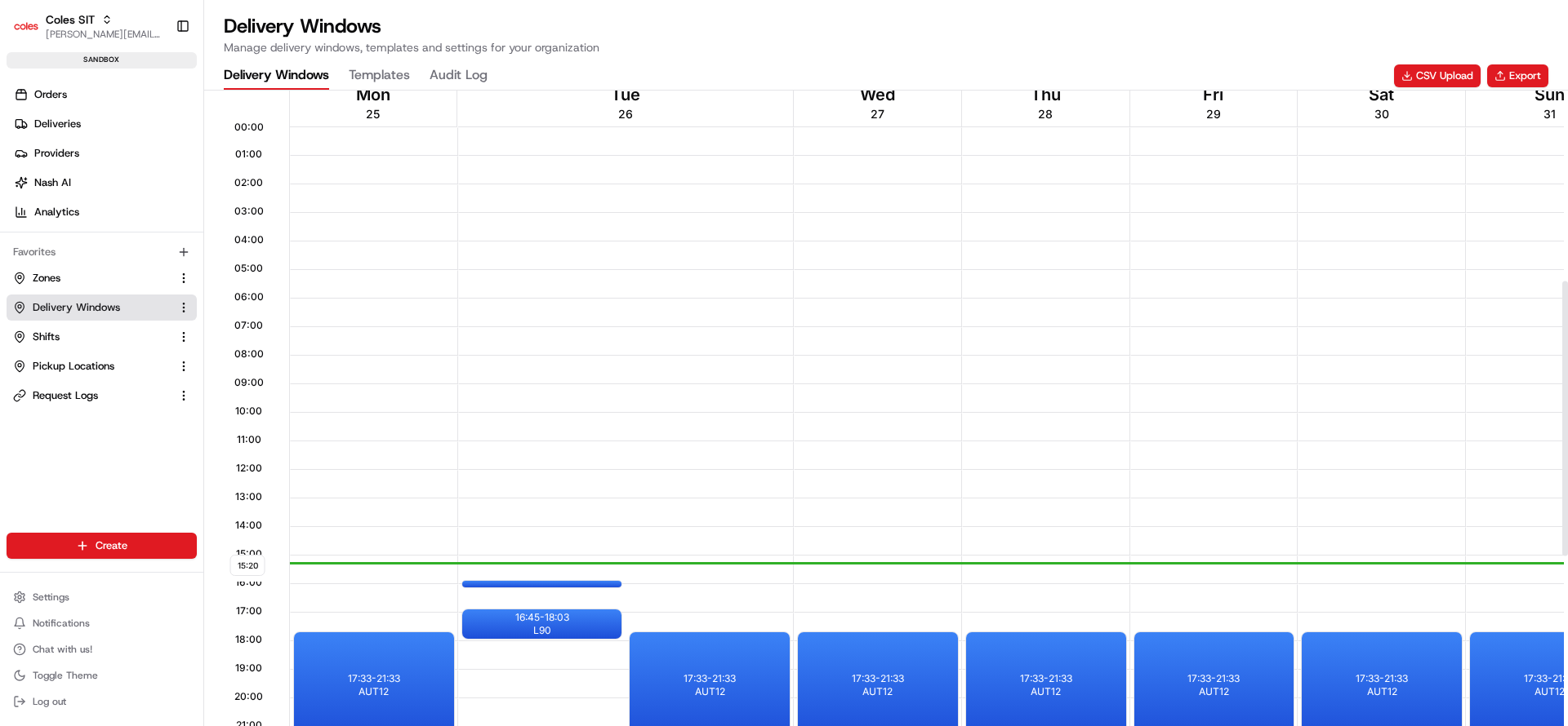
scroll to position [441, 0]
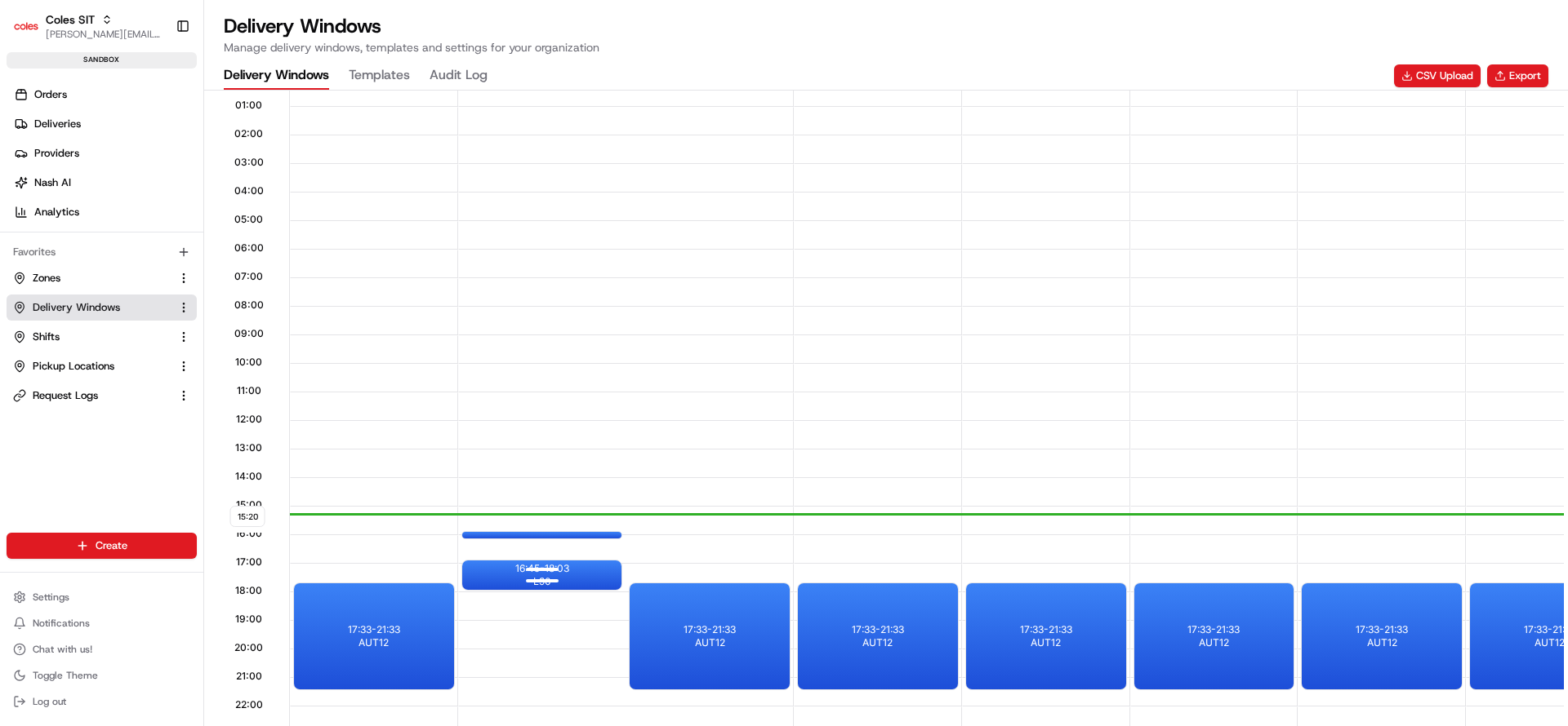
click at [554, 579] on div at bounding box center [543, 580] width 66 height 20
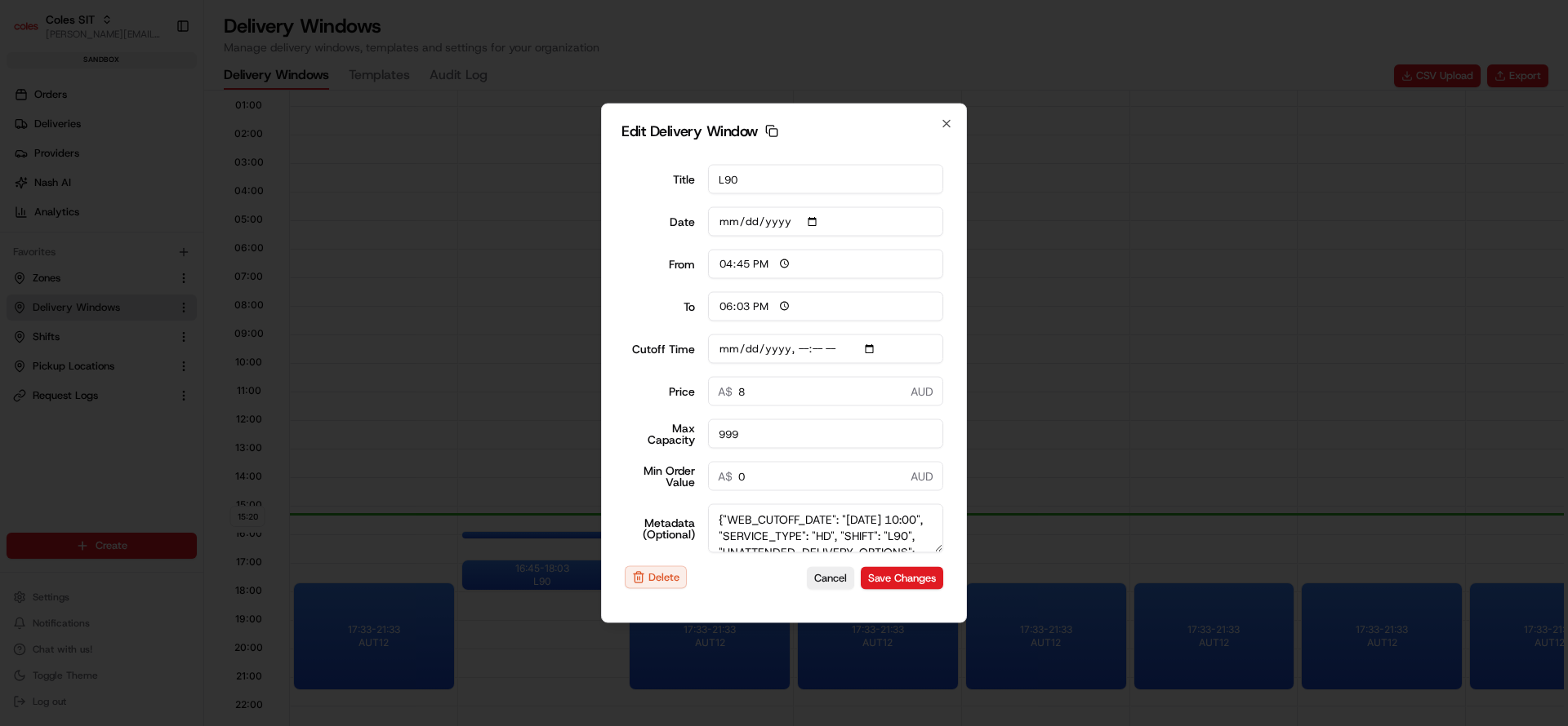
drag, startPoint x: 725, startPoint y: 184, endPoint x: 736, endPoint y: 189, distance: 12.1
click at [736, 189] on input "L90" at bounding box center [826, 180] width 236 height 29
drag, startPoint x: 633, startPoint y: 344, endPoint x: 683, endPoint y: 346, distance: 50.0
drag, startPoint x: 942, startPoint y: 551, endPoint x: 962, endPoint y: 668, distance: 118.7
click at [962, 668] on body "Coles SIT nirbhay.palsingh@coles.com.au Toggle Sidebar sandbox Orders Deliverie…" at bounding box center [784, 363] width 1568 height 726
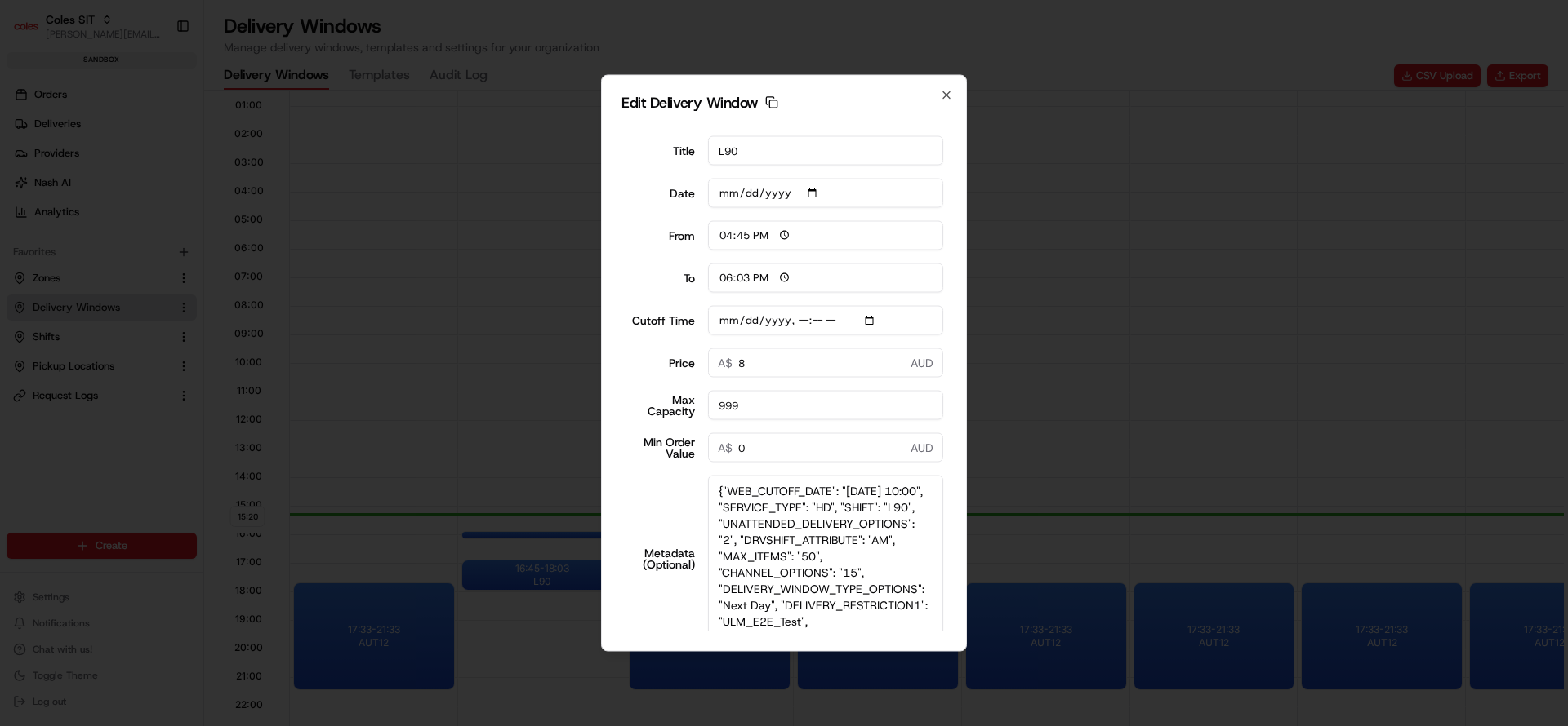
drag, startPoint x: 937, startPoint y: 548, endPoint x: 956, endPoint y: 666, distance: 119.5
click at [956, 666] on body "Coles SIT nirbhay.palsingh@coles.com.au Toggle Sidebar sandbox Orders Deliverie…" at bounding box center [784, 363] width 1568 height 726
click at [820, 502] on textarea "{"WEB_CUTOFF_DATE": "25/08/2025 10:00", "SERVICE_TYPE": "HD", "SHIFT": "L90", "…" at bounding box center [826, 559] width 236 height 167
type input "2025-08-25T10:10"
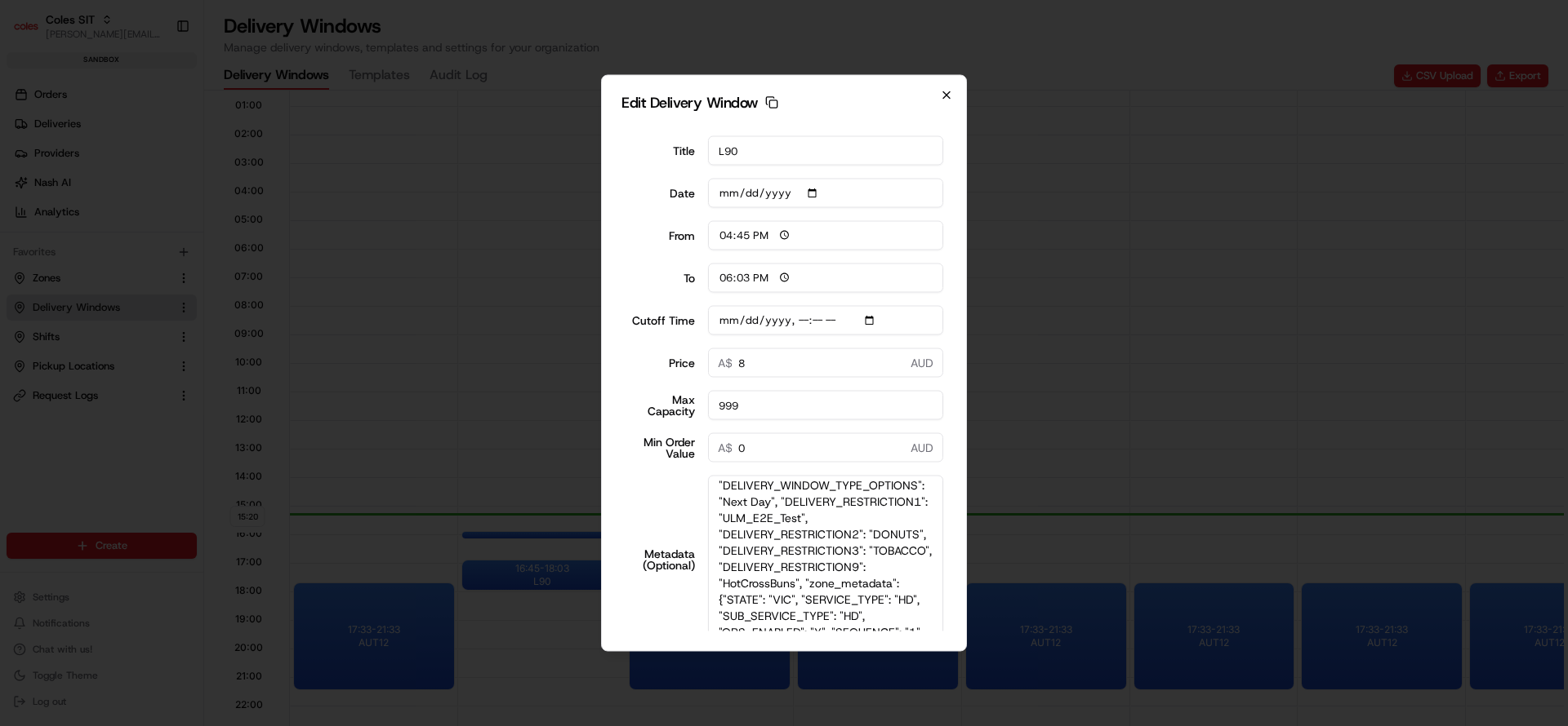
click at [941, 95] on icon "button" at bounding box center [947, 95] width 13 height 13
type input "2025-08-19"
type input "15:21"
type input "16:21"
type input "2025-08-25T10:10"
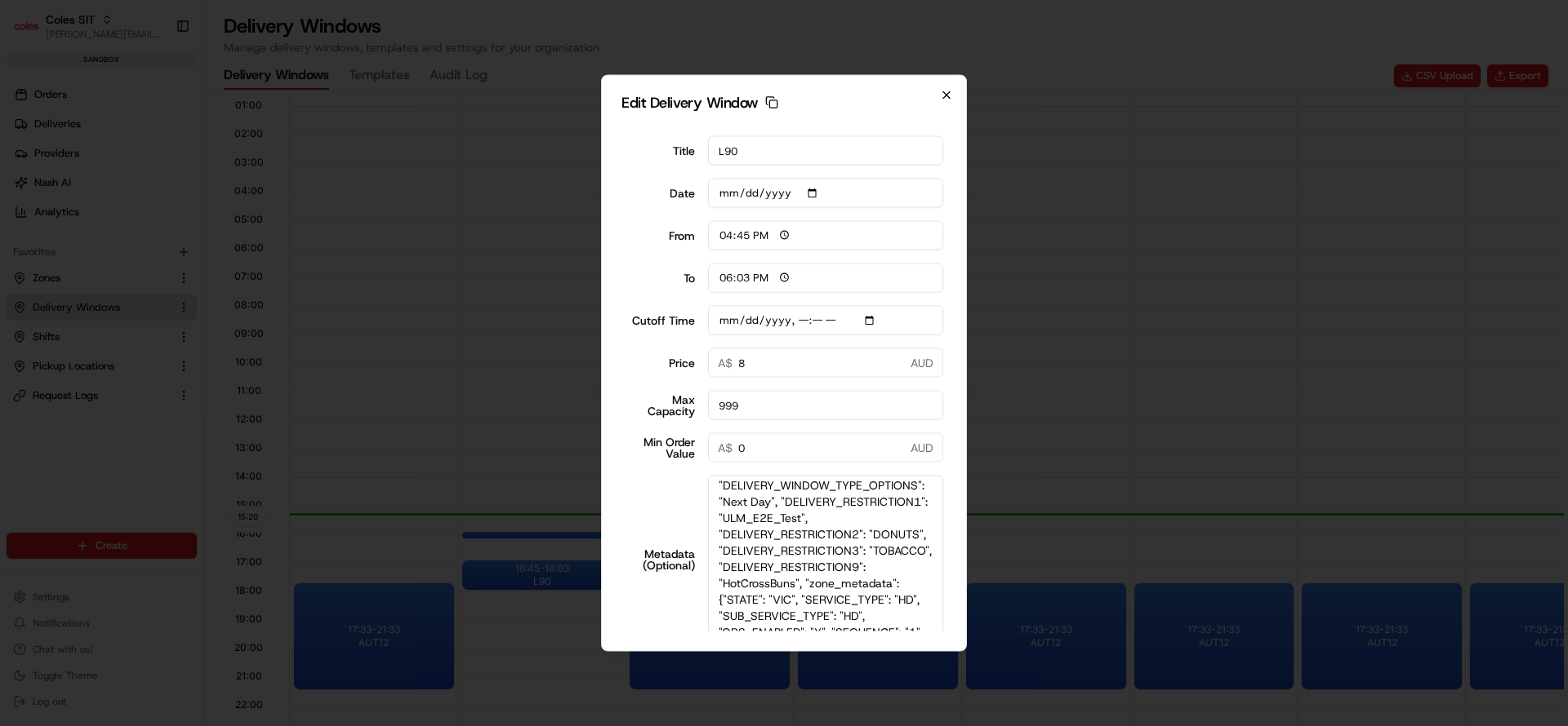
type input "0"
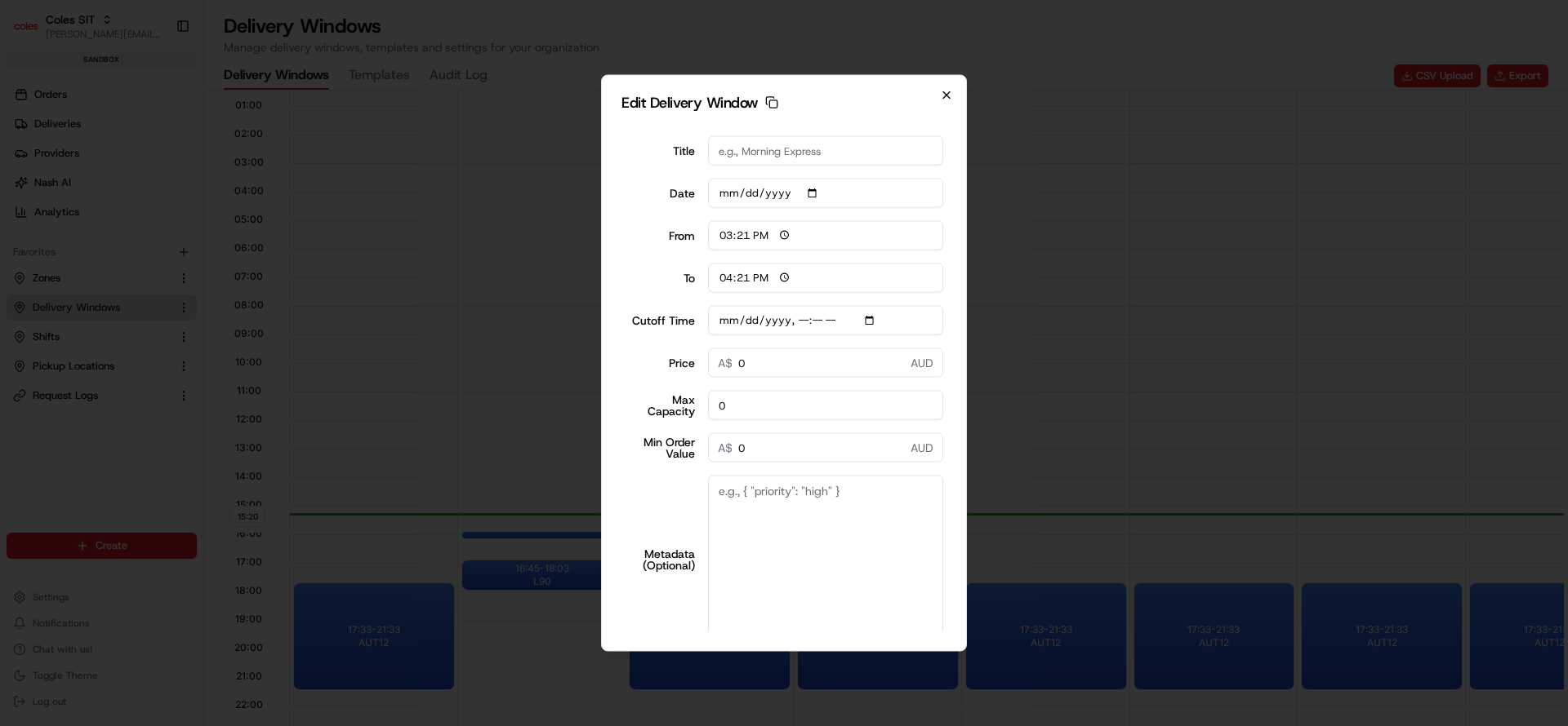
scroll to position [0, 0]
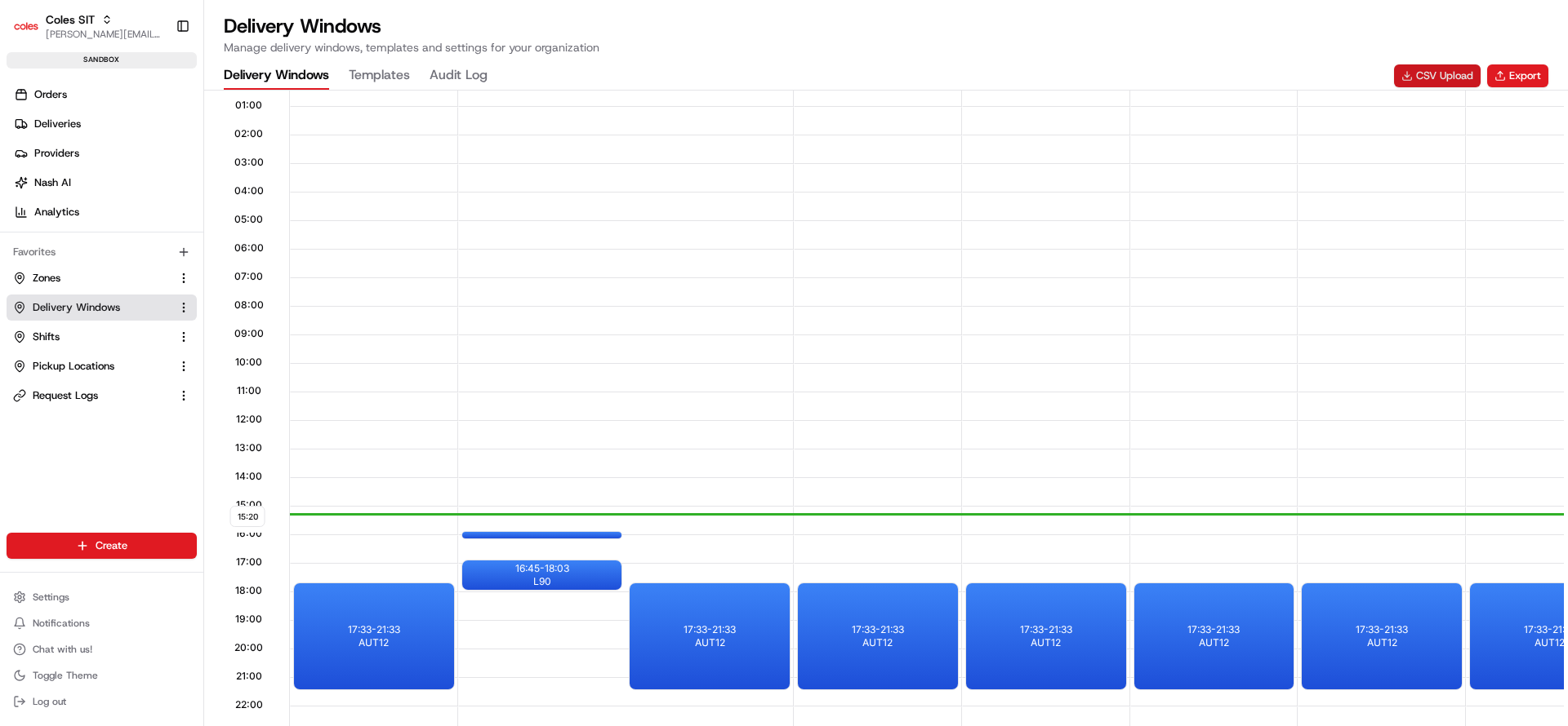
click at [1435, 75] on button "CSV Upload" at bounding box center [1437, 76] width 87 height 23
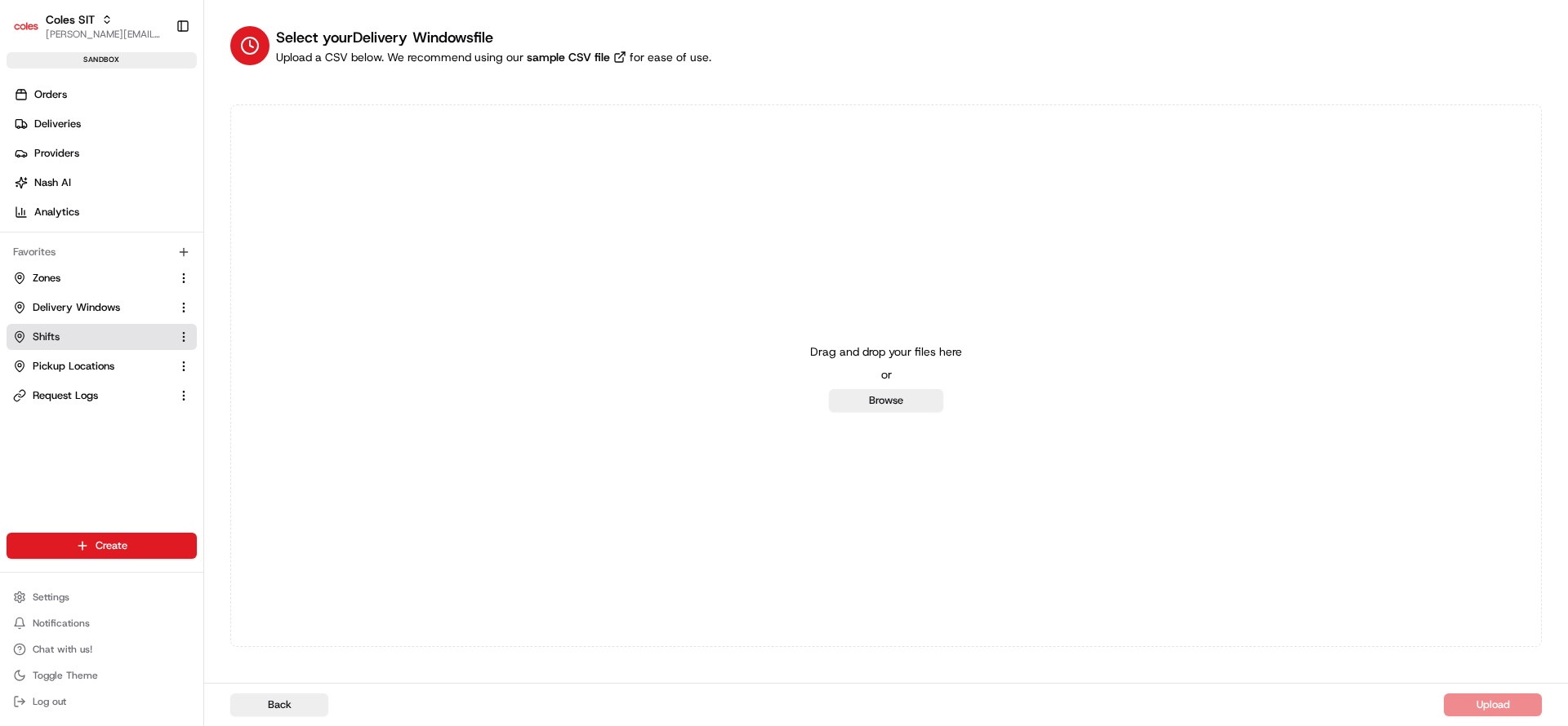
click at [16, 335] on icon at bounding box center [20, 337] width 9 height 11
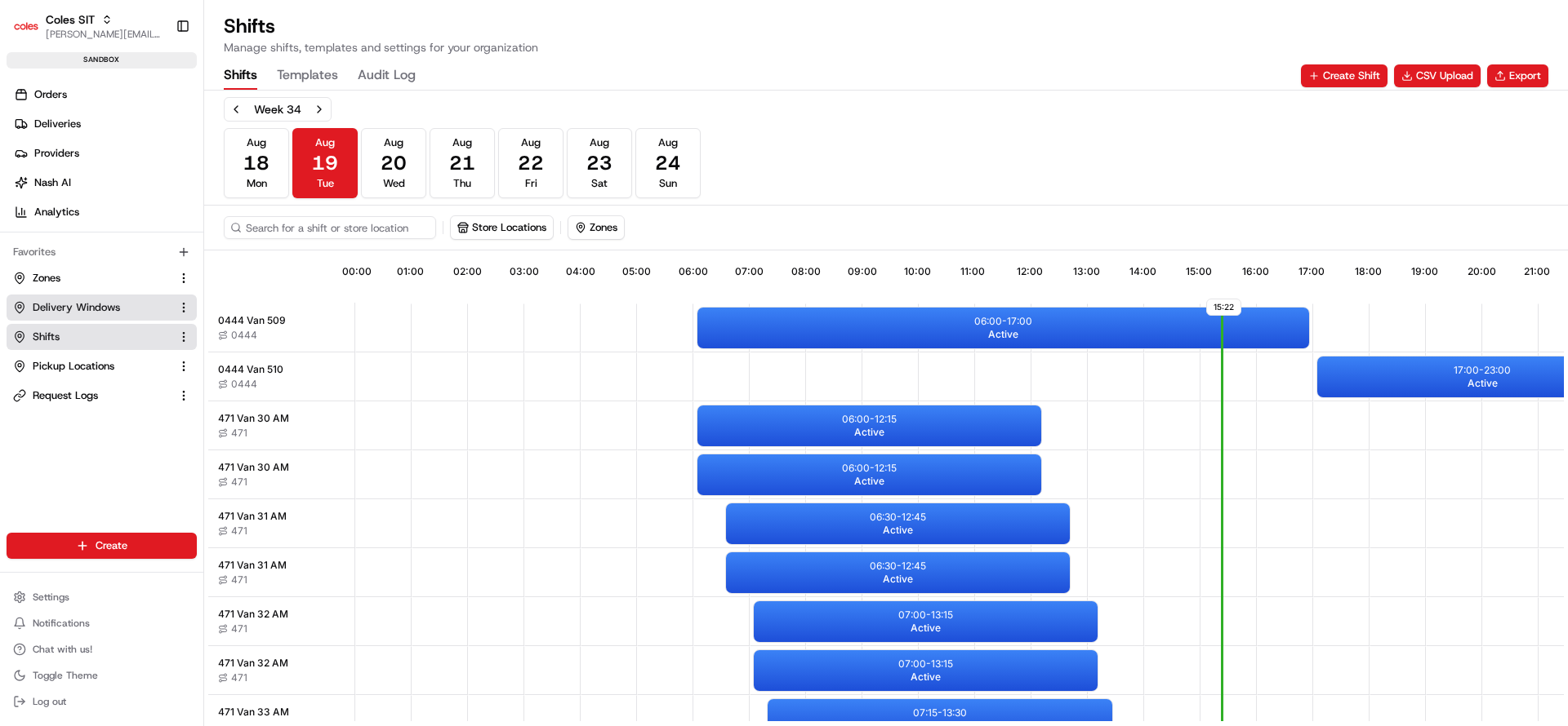
click at [47, 312] on span "Delivery Windows" at bounding box center [77, 308] width 88 height 15
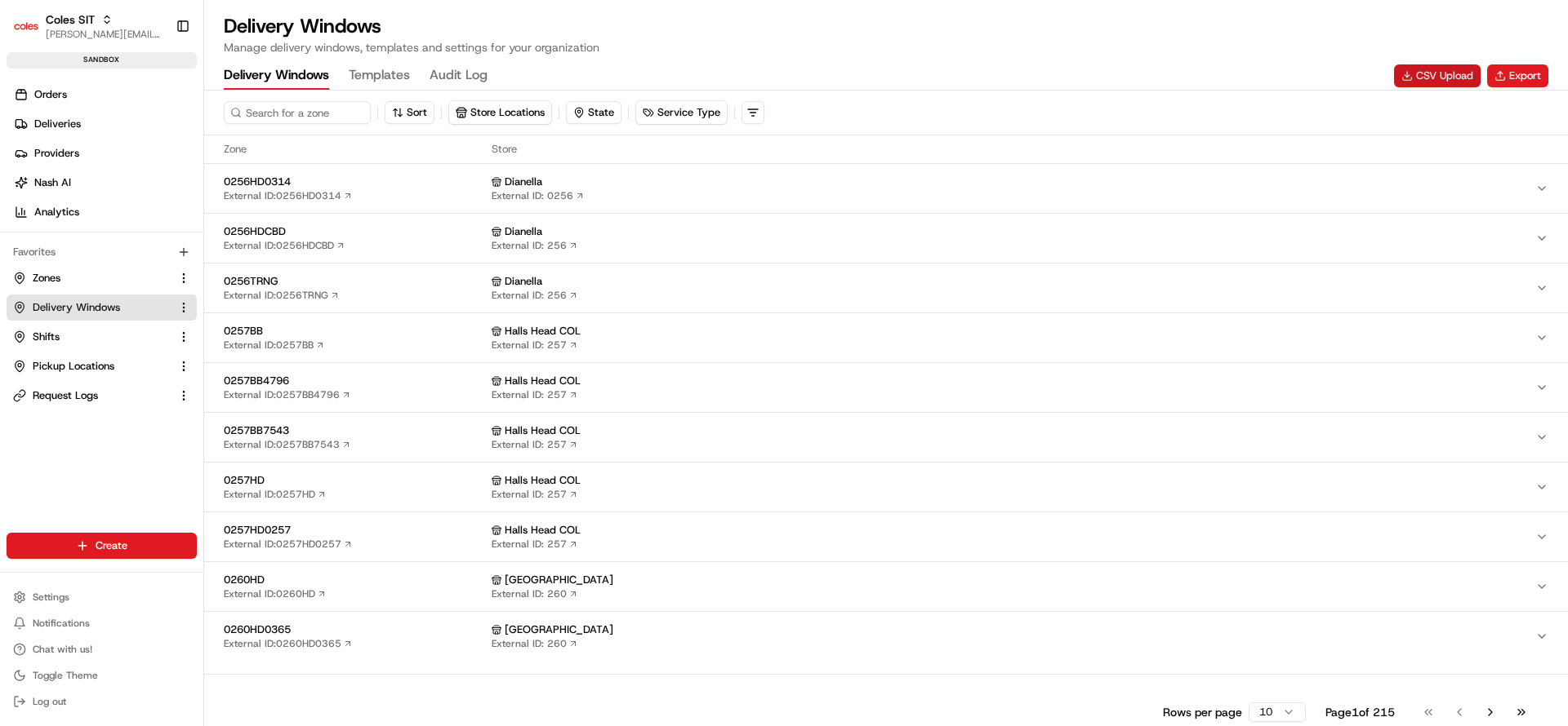
click at [1435, 68] on button "CSV Upload" at bounding box center [1437, 76] width 87 height 23
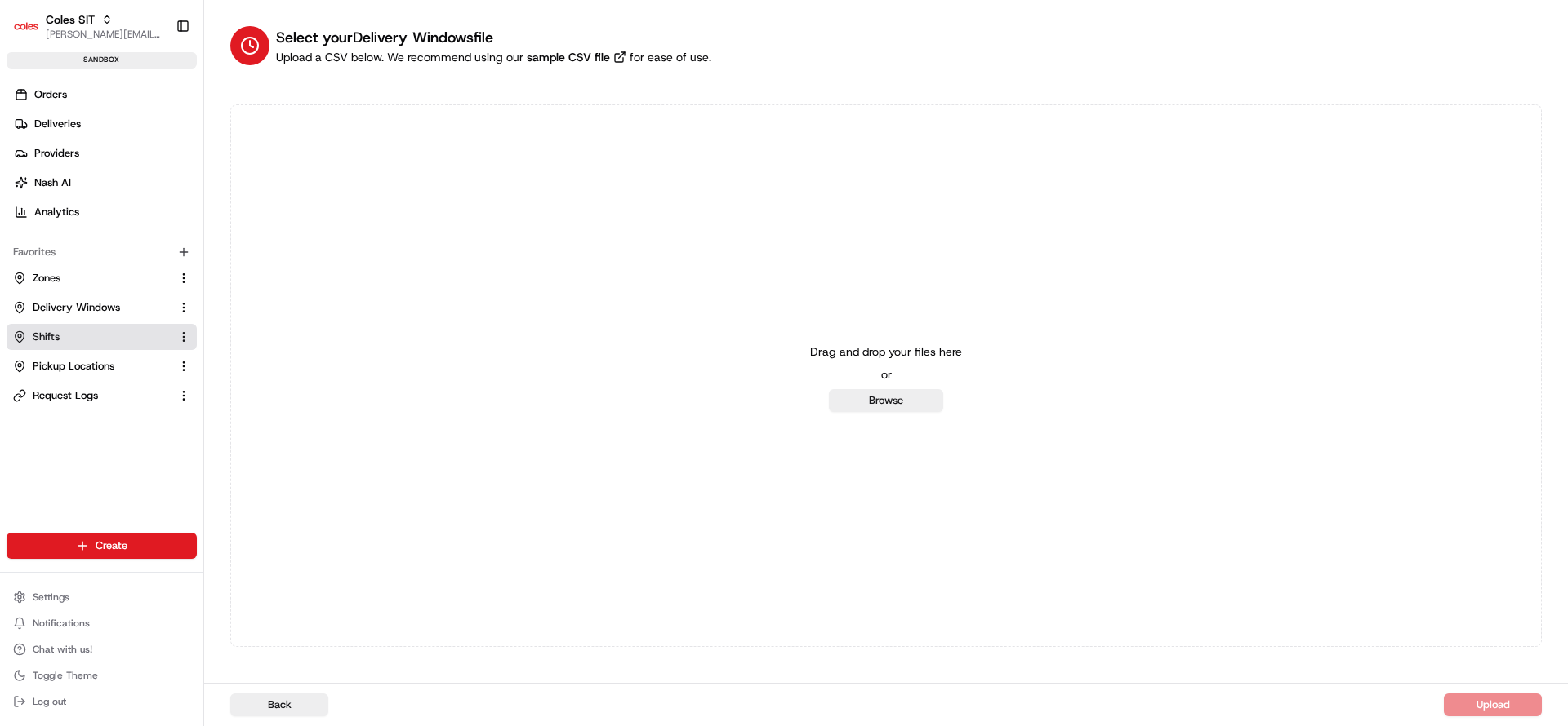
click at [29, 336] on link "Shifts" at bounding box center [91, 337] width 158 height 15
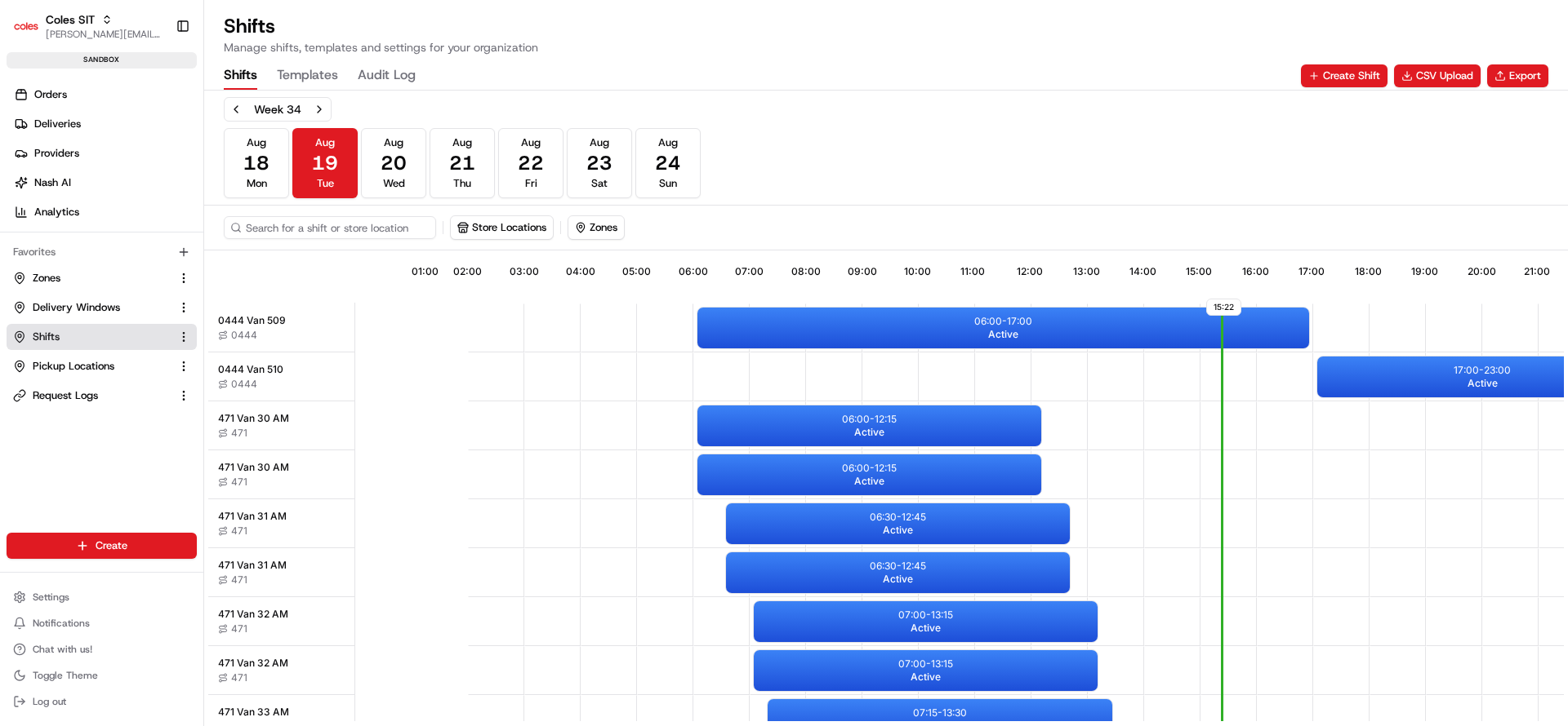
scroll to position [0, 152]
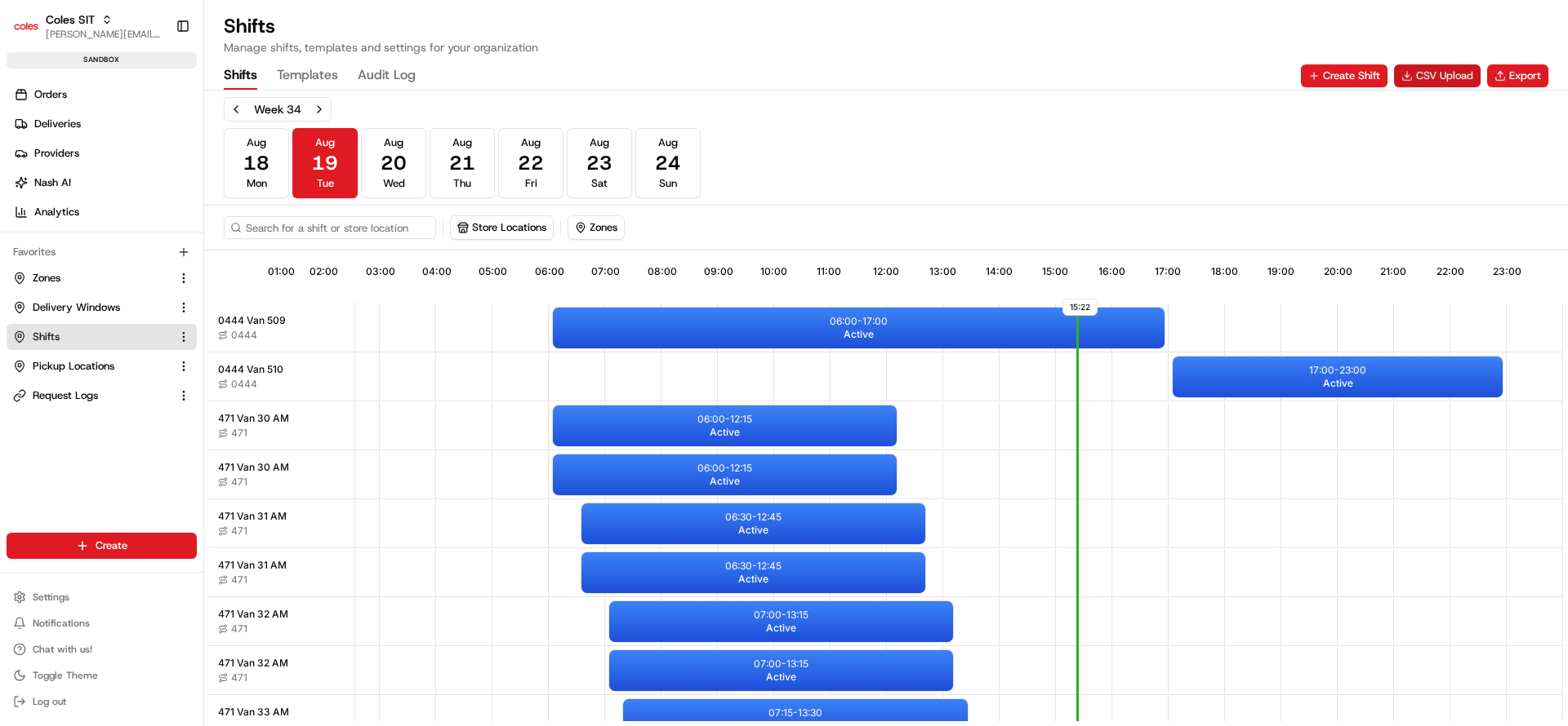
click at [1435, 79] on button "CSV Upload" at bounding box center [1437, 76] width 87 height 23
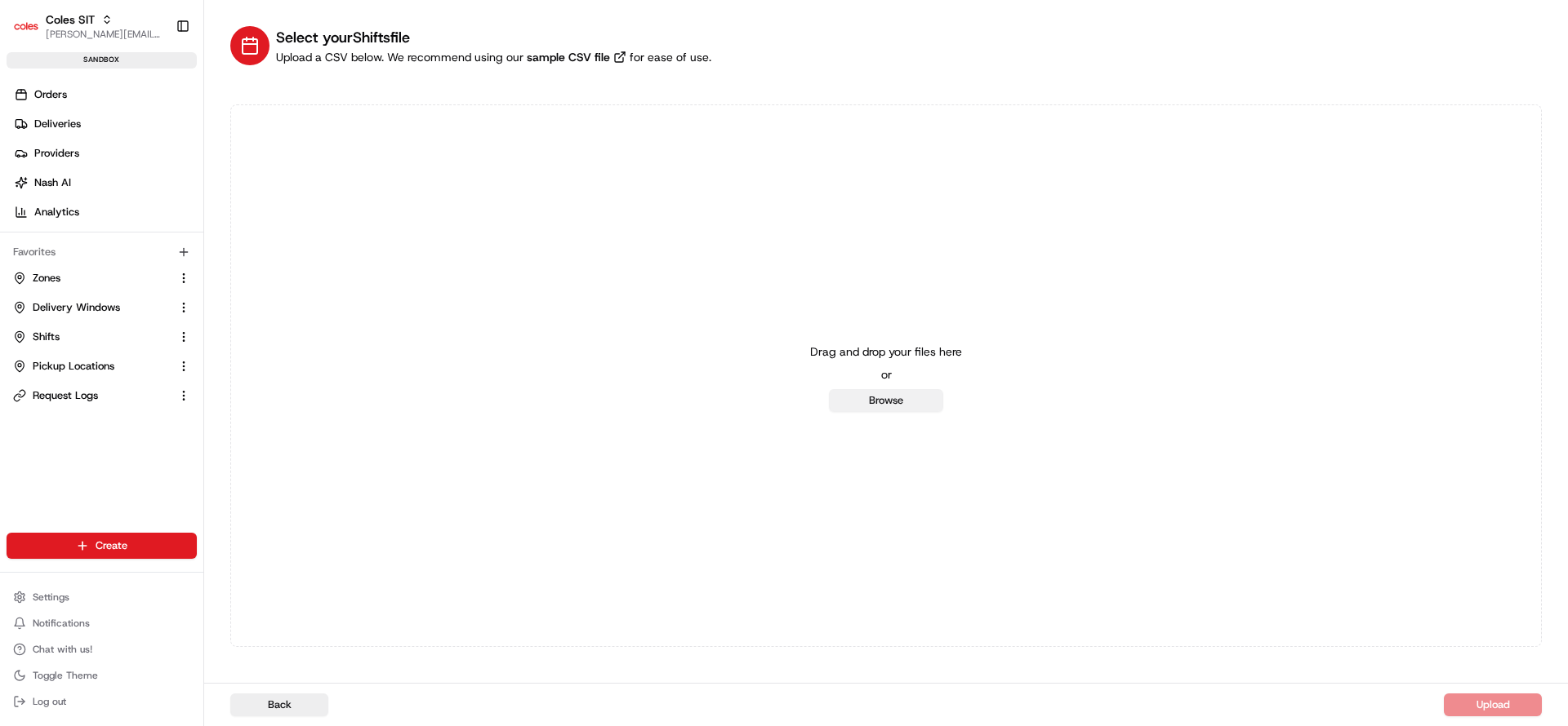
click at [895, 395] on button "Browse" at bounding box center [885, 400] width 114 height 23
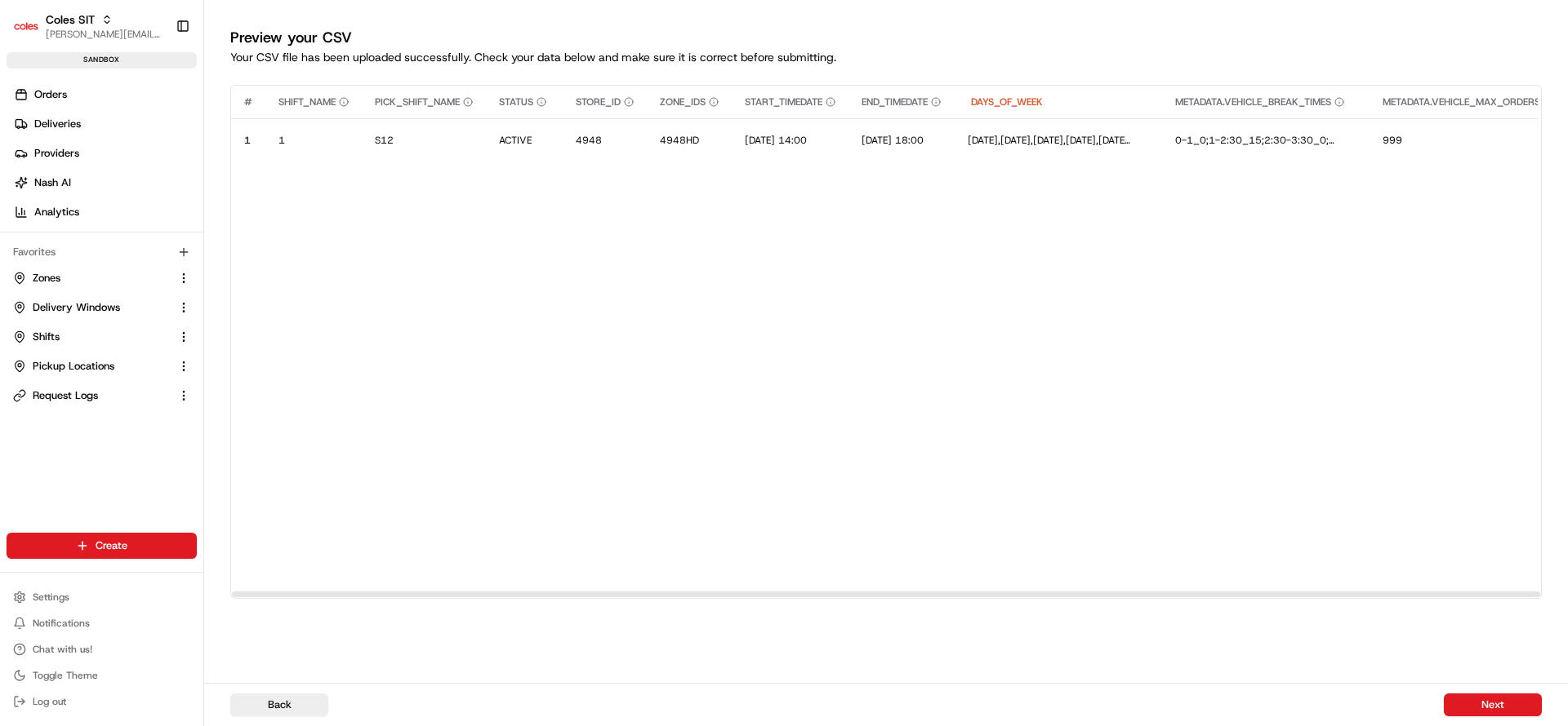
click at [535, 593] on div at bounding box center [886, 594] width 1308 height 5
click at [21, 307] on circle at bounding box center [20, 306] width 4 height 4
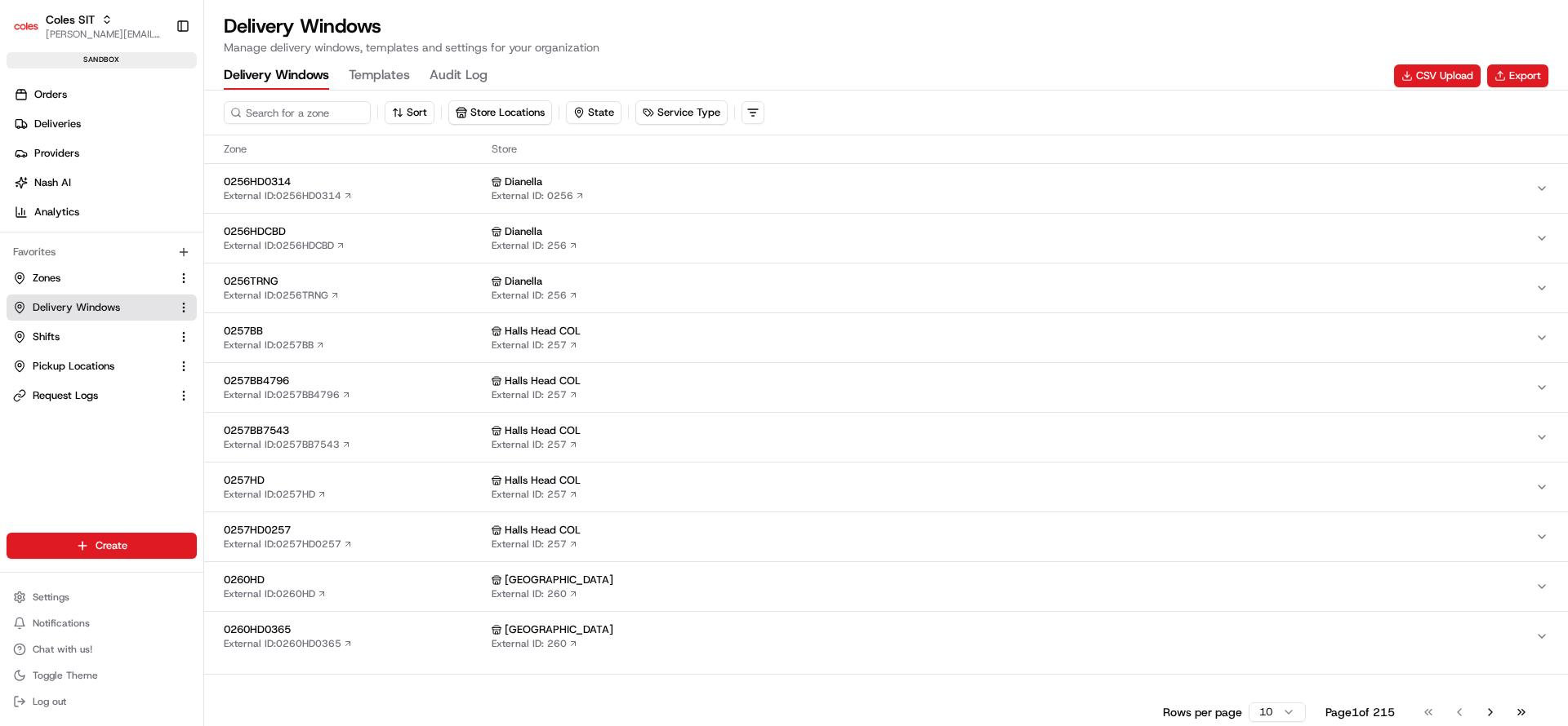
click at [21, 307] on circle at bounding box center [20, 306] width 4 height 4
click at [45, 309] on span "Delivery Windows" at bounding box center [77, 308] width 88 height 15
click at [1449, 67] on button "CSV Upload" at bounding box center [1437, 76] width 87 height 23
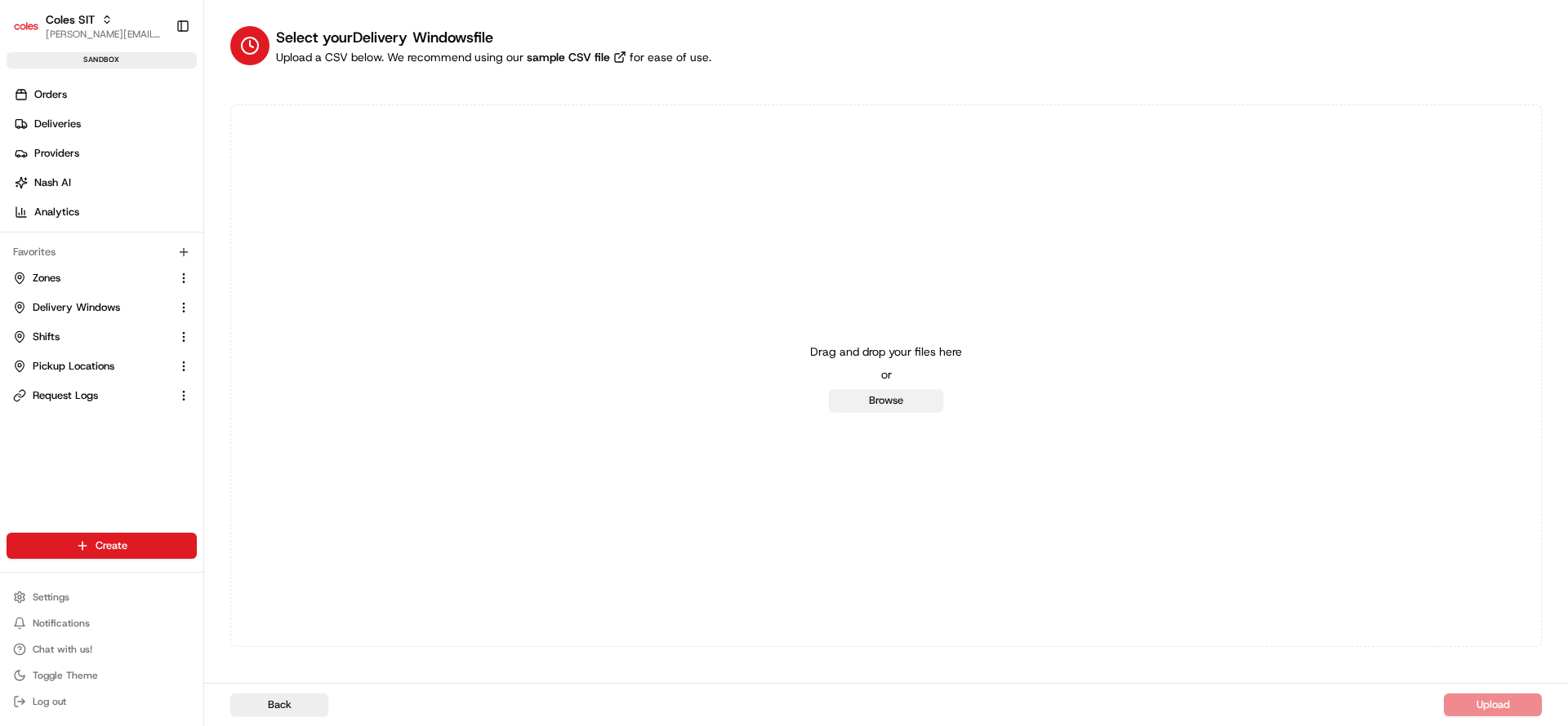
click at [912, 396] on button "Browse" at bounding box center [885, 400] width 114 height 23
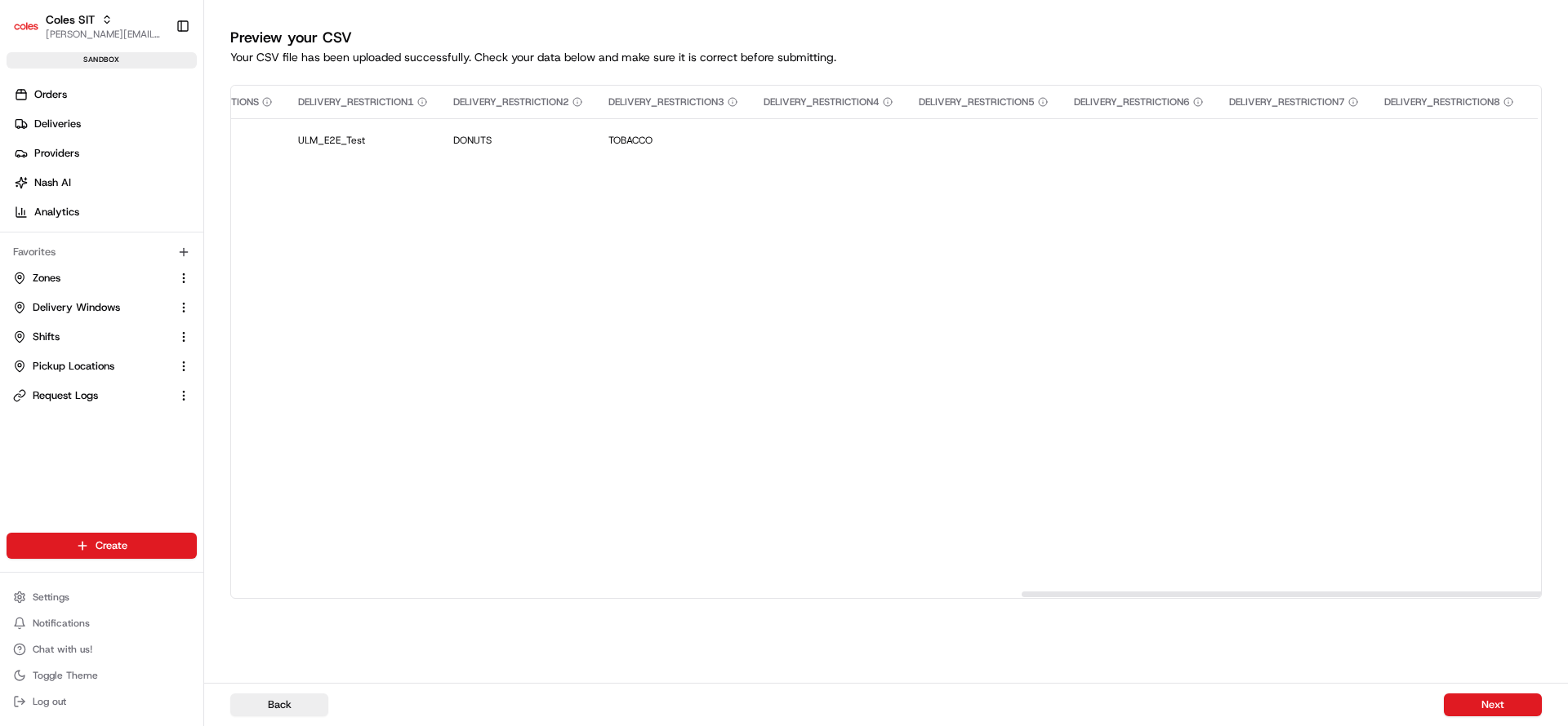
scroll to position [0, 2400]
drag, startPoint x: 472, startPoint y: 593, endPoint x: 1364, endPoint y: 600, distance: 892.0
click at [938, 657] on div "Preview your CSV Your CSV file has been uploaded successfully. Check your data …" at bounding box center [885, 336] width 1364 height 673
click at [840, 625] on div "# FEE DELZONE_NAME WINDOW_START_TIME WINDOW_END_TIME WEB_CUTOFF_DATE MAXIMUM_SL…" at bounding box center [885, 366] width 1311 height 563
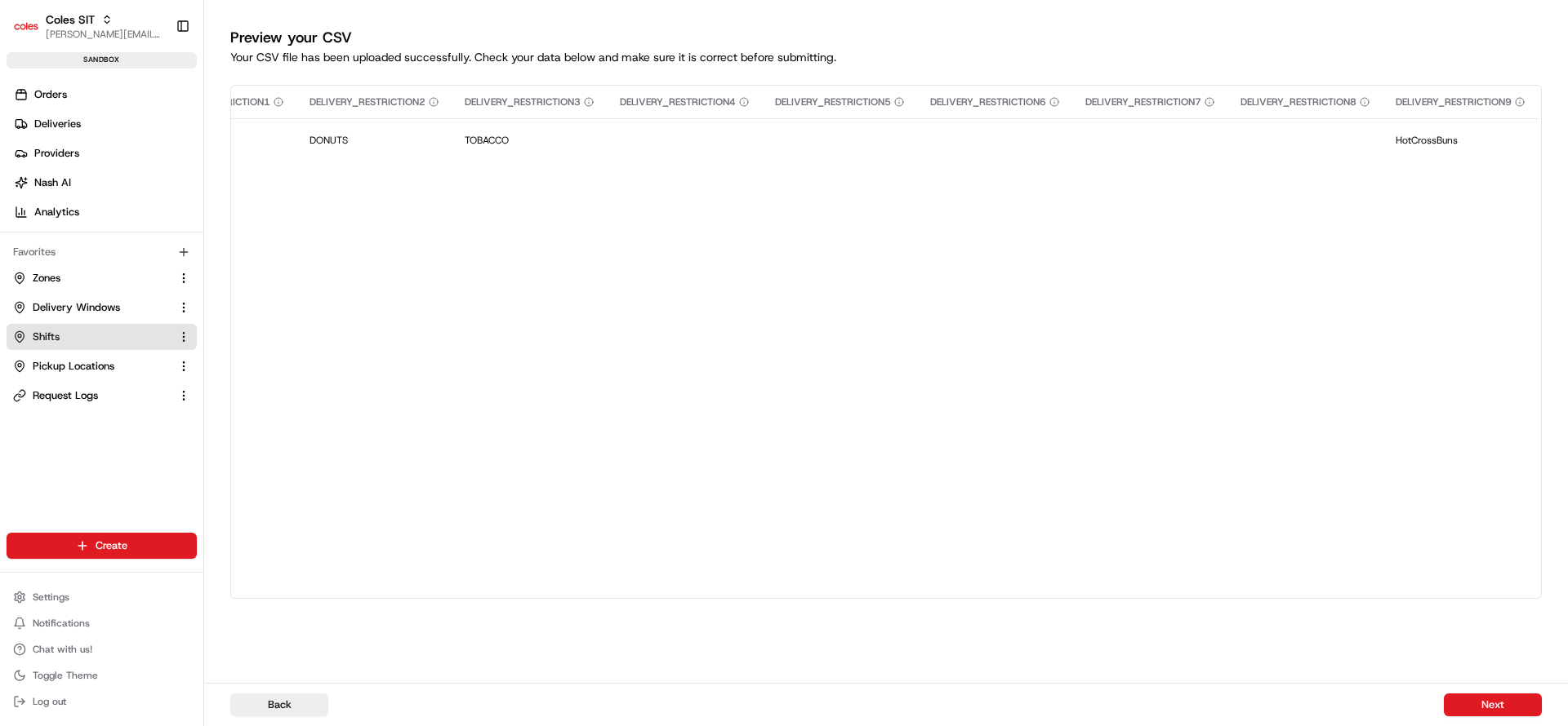
click at [87, 342] on link "Shifts" at bounding box center [91, 337] width 158 height 15
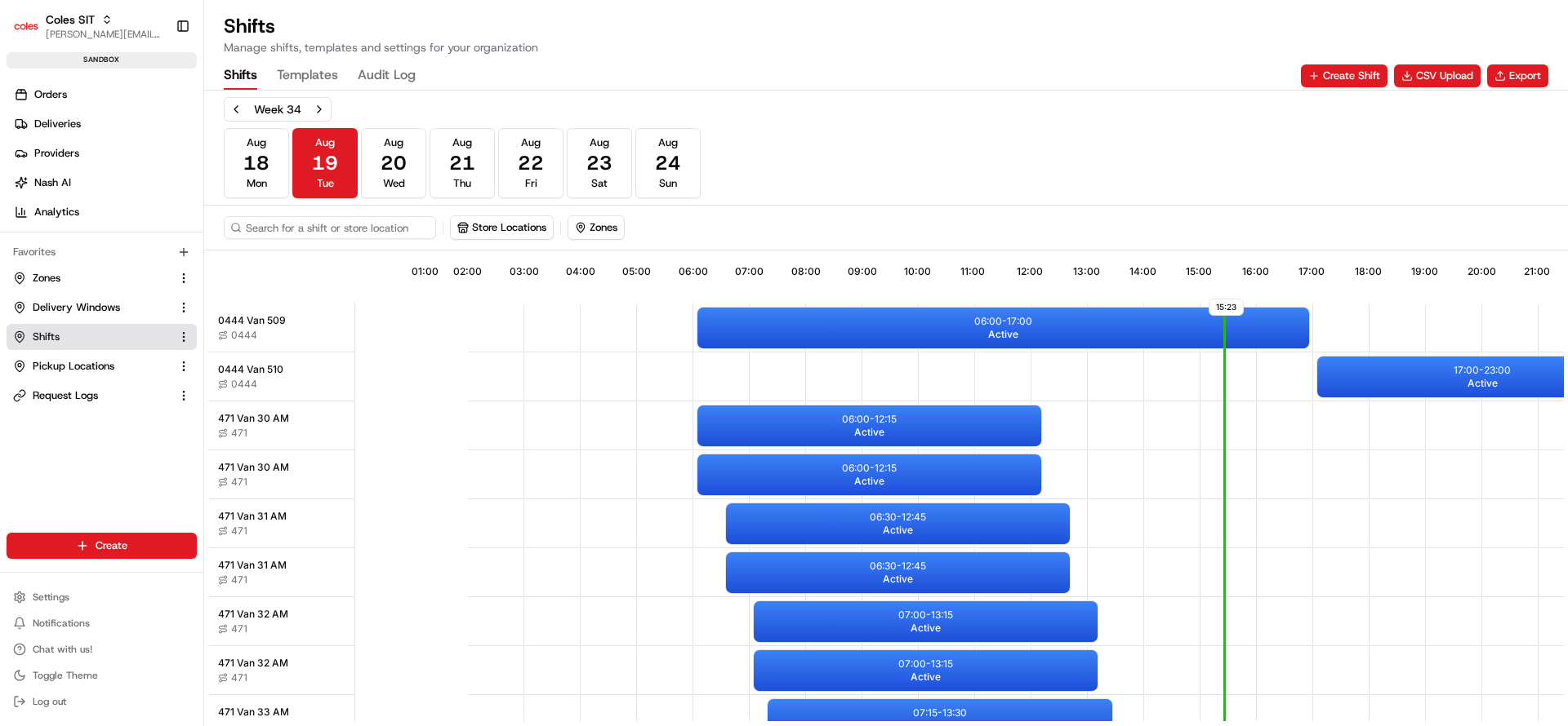
scroll to position [0, 152]
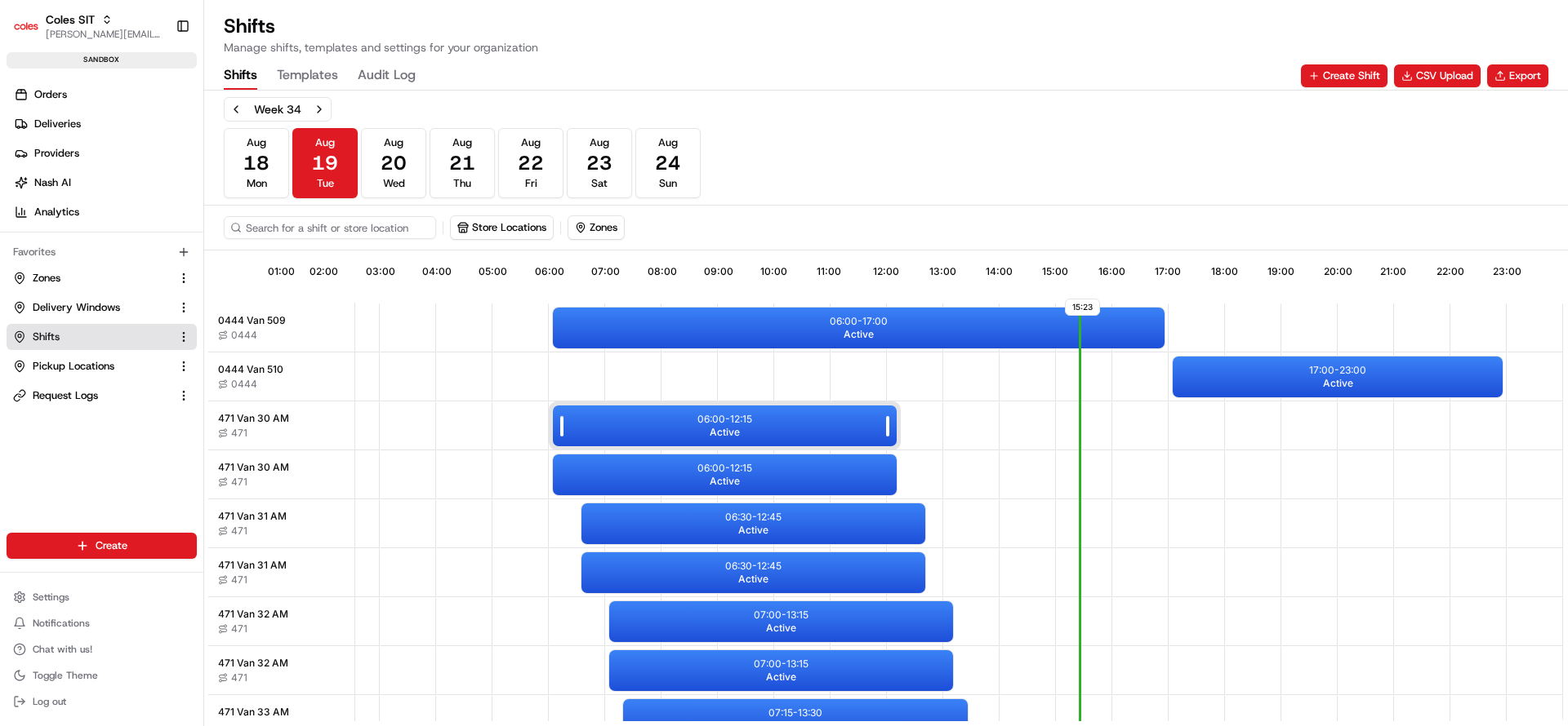
click at [683, 427] on div "06:00 - 12:15 Active" at bounding box center [725, 426] width 344 height 41
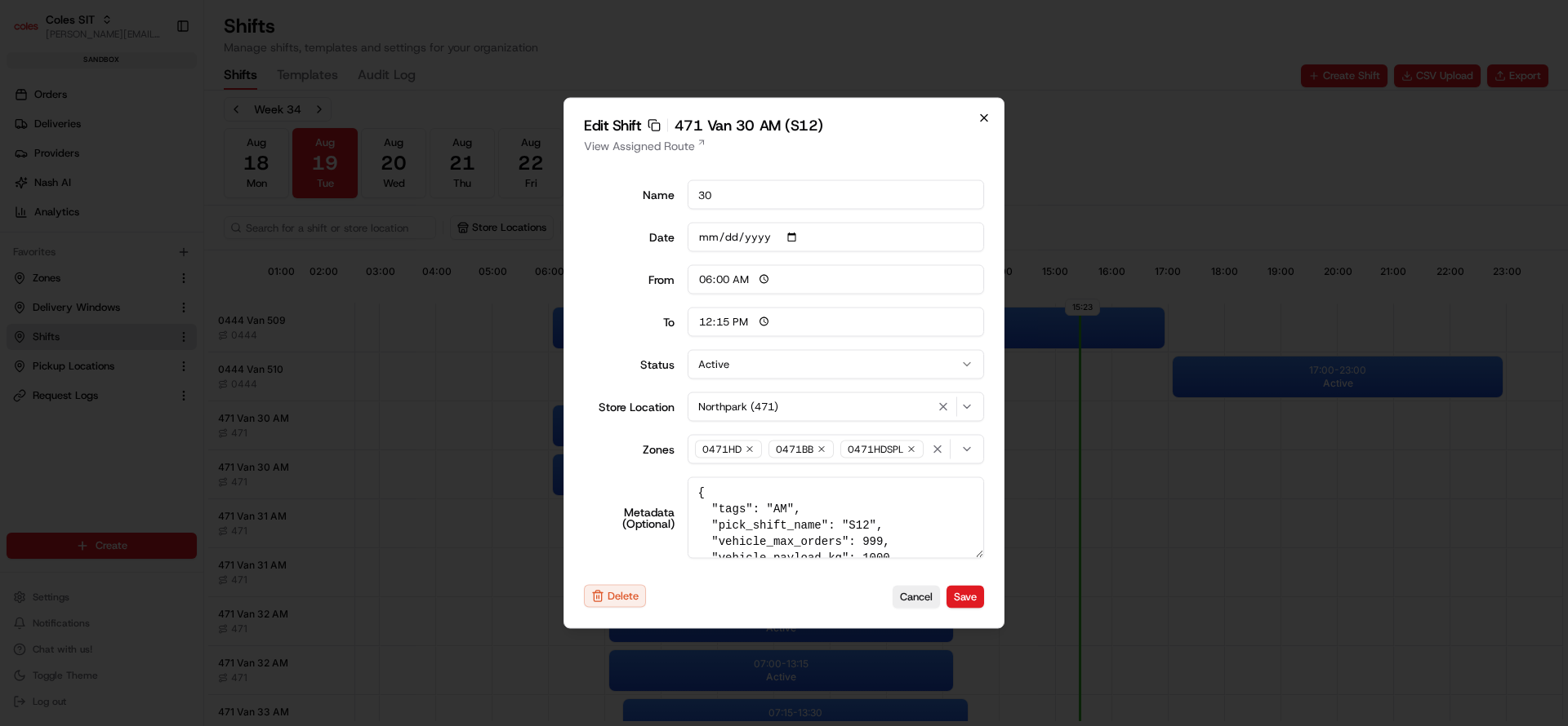
click at [986, 116] on icon "button" at bounding box center [983, 118] width 6 height 6
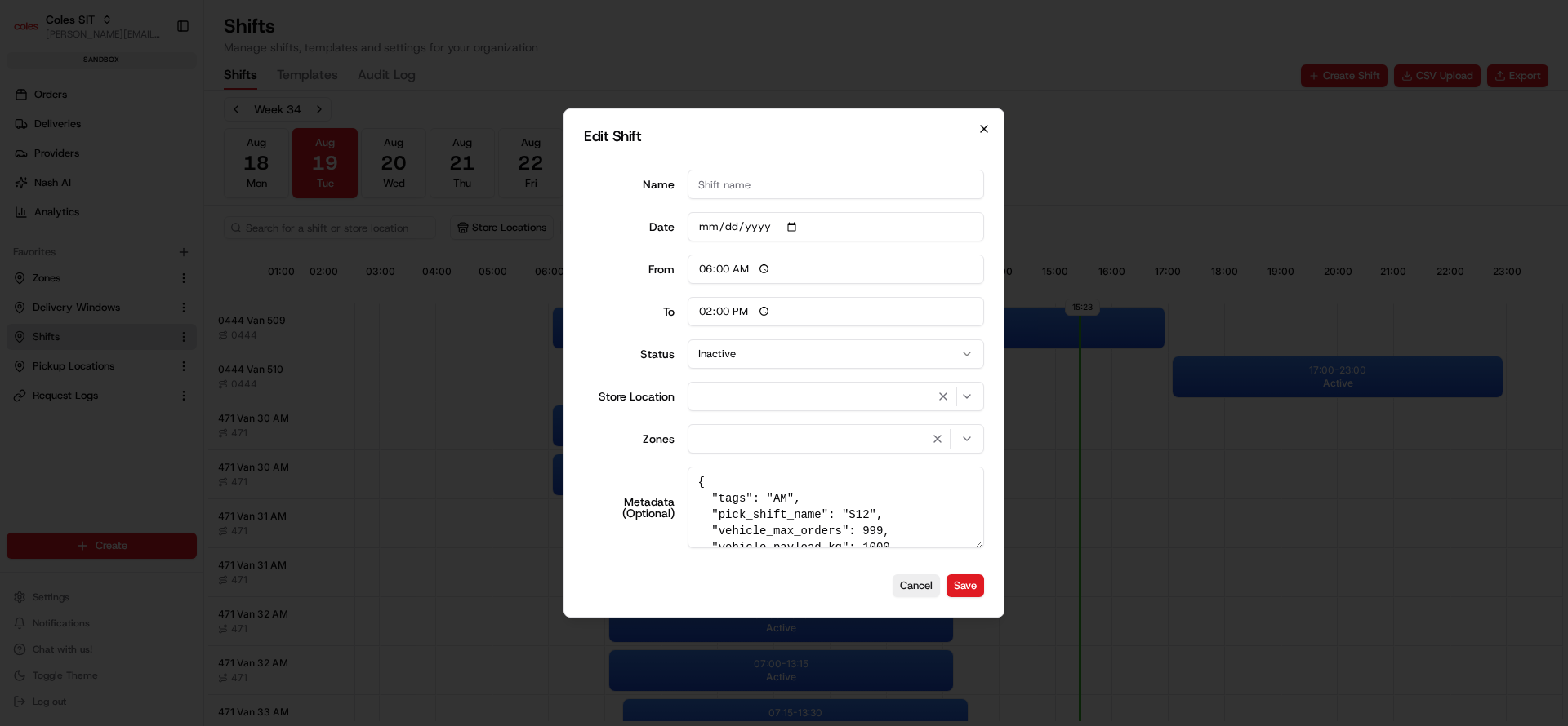
type input "14:00"
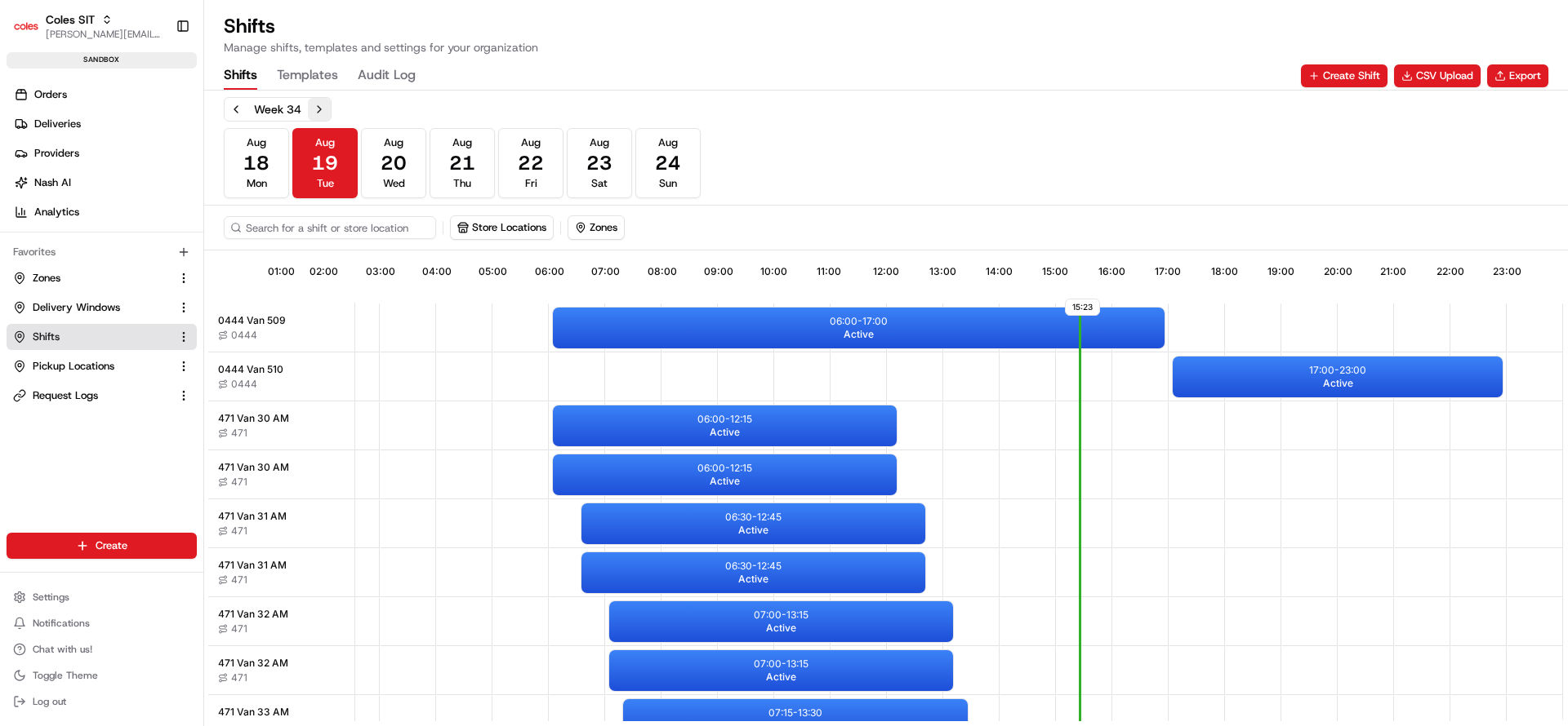
click at [319, 108] on button "Next week" at bounding box center [319, 109] width 23 height 23
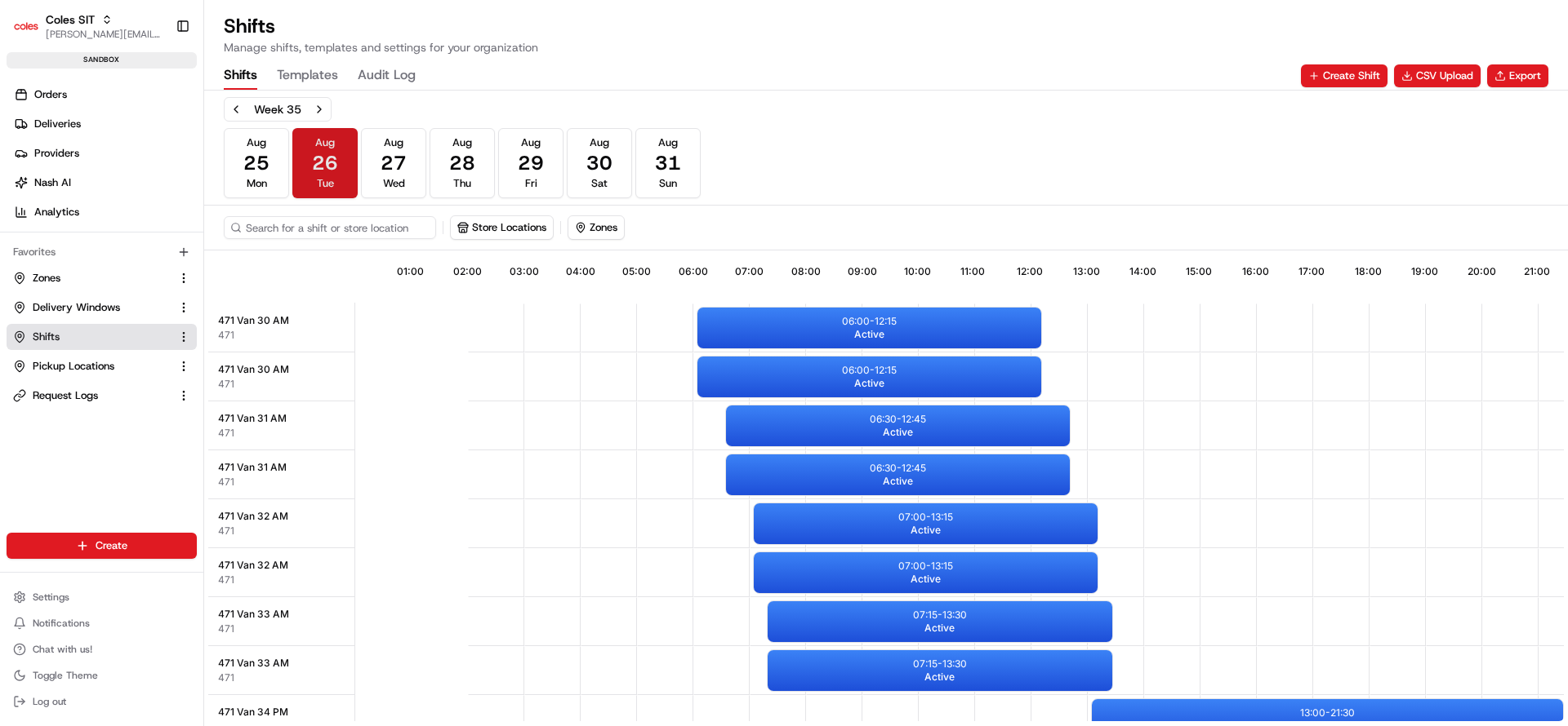
click at [314, 179] on button "Aug 26 Tue" at bounding box center [325, 163] width 66 height 70
click at [403, 227] on input at bounding box center [355, 227] width 261 height 23
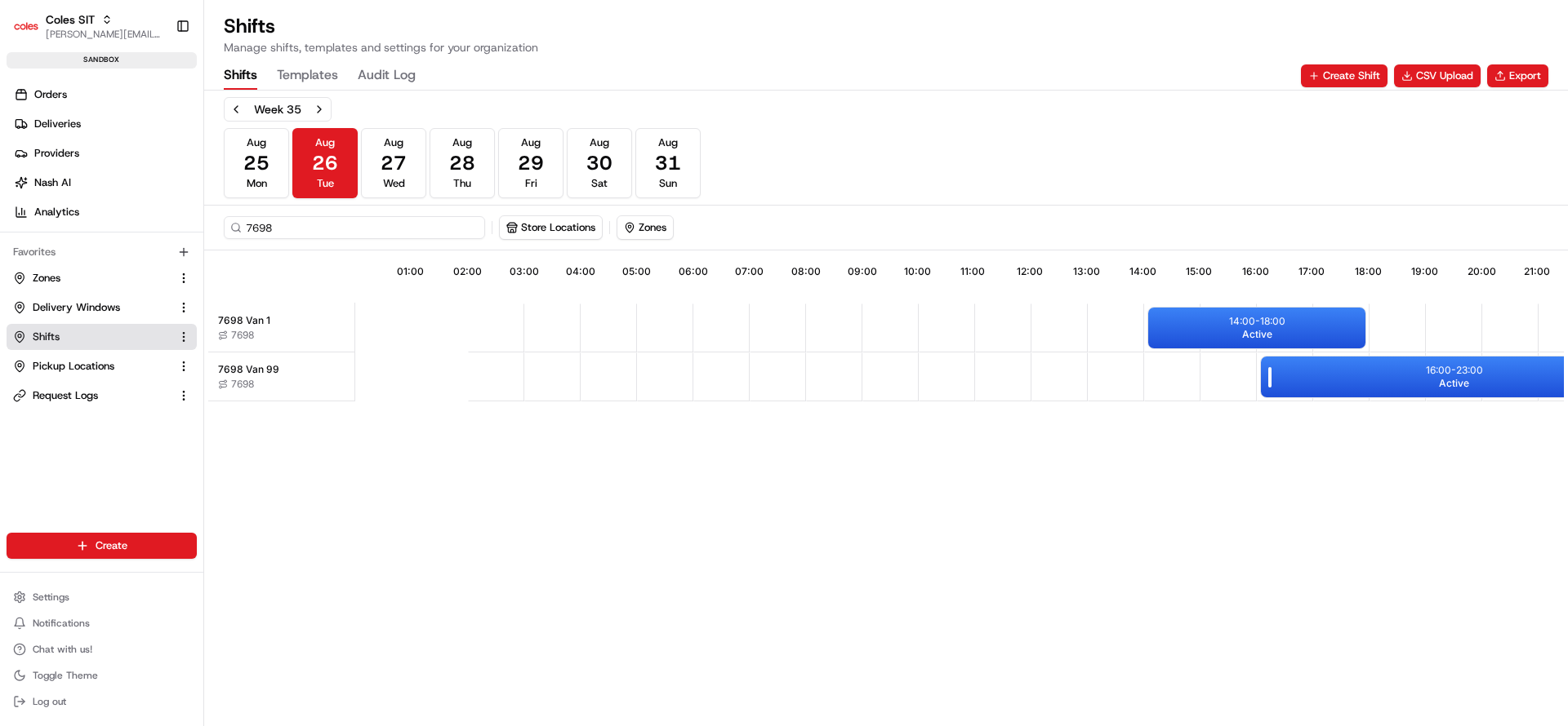
type input "7698"
click at [1319, 377] on div "16:00 - 23:00 Active" at bounding box center [1454, 377] width 387 height 41
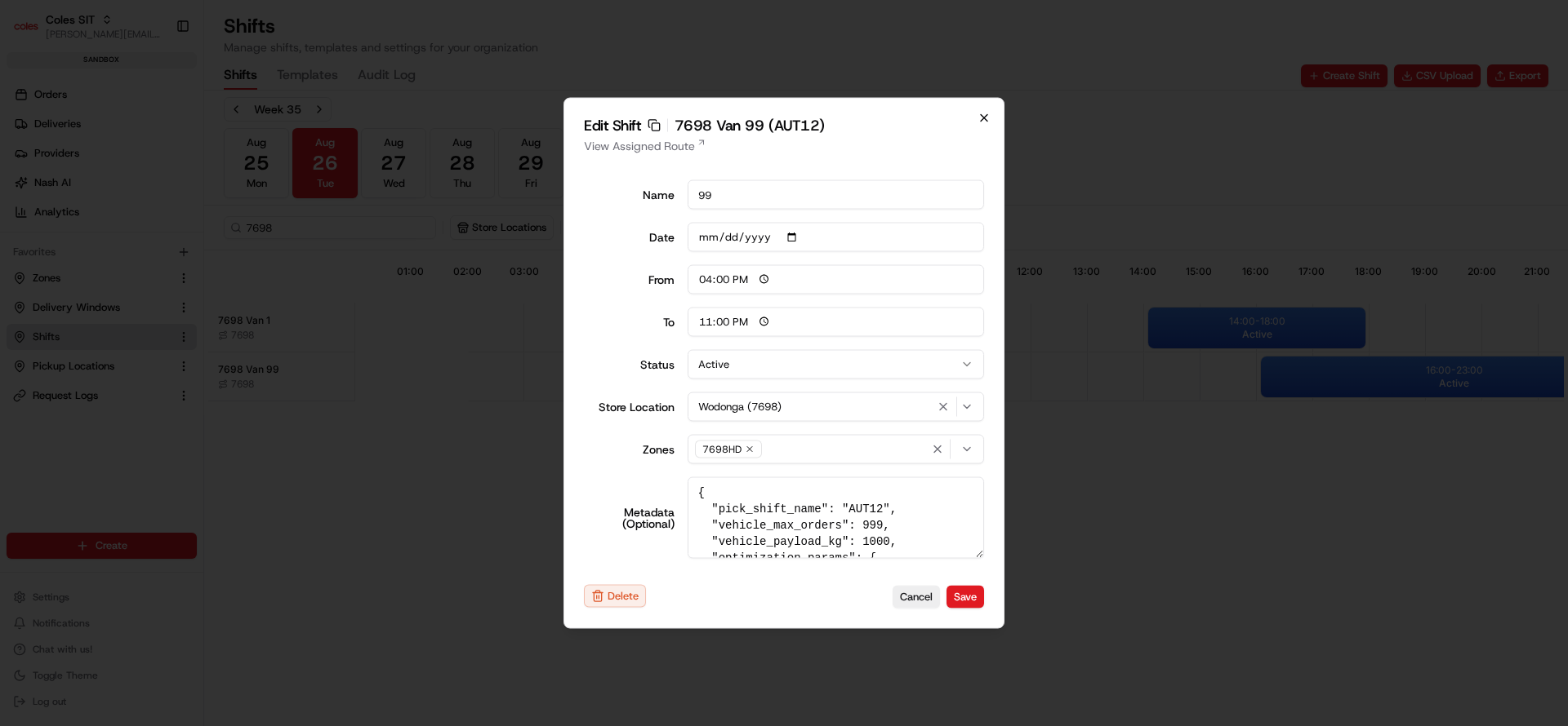
click at [980, 120] on icon "button" at bounding box center [984, 118] width 13 height 13
type input "06:00"
type input "14:00"
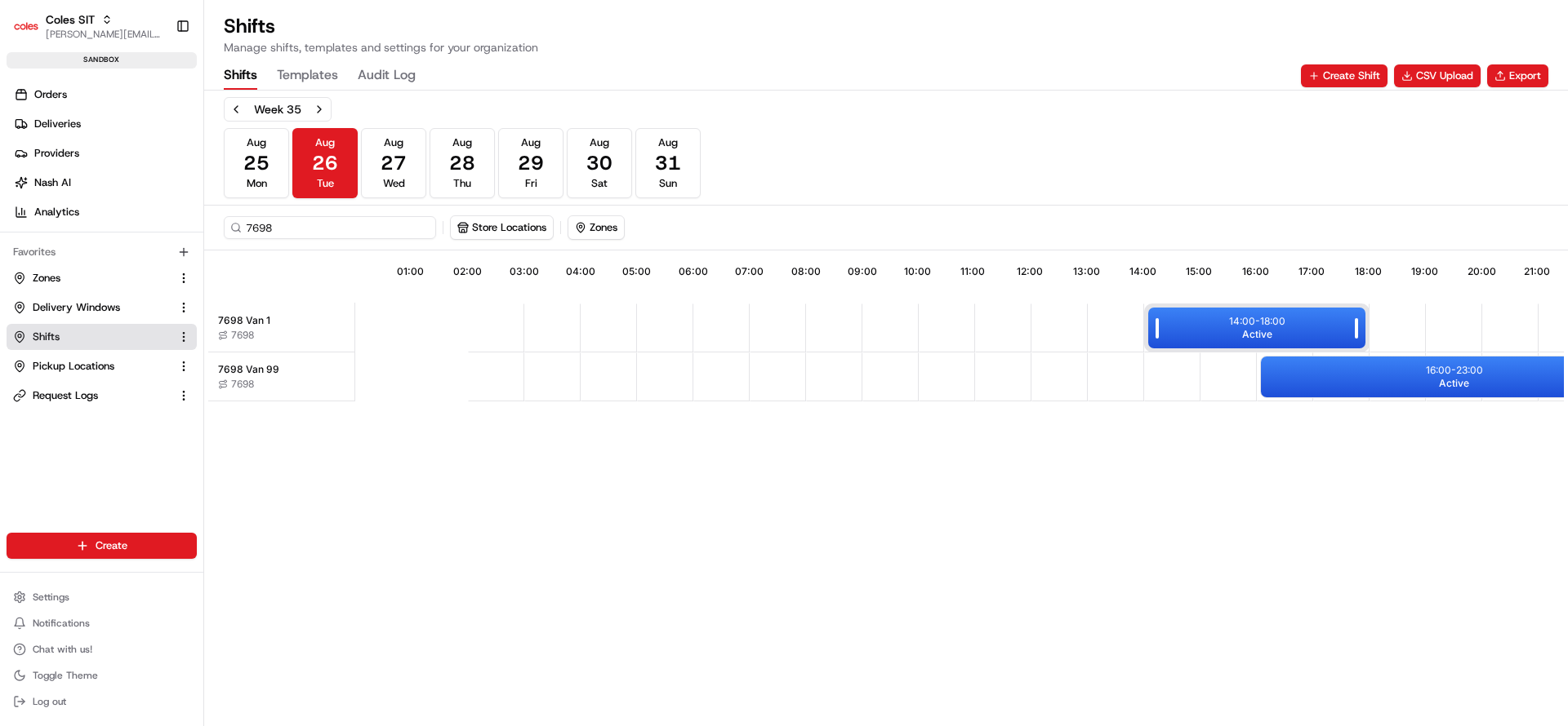
click at [1196, 335] on div "14:00 - 18:00 Active" at bounding box center [1257, 328] width 217 height 41
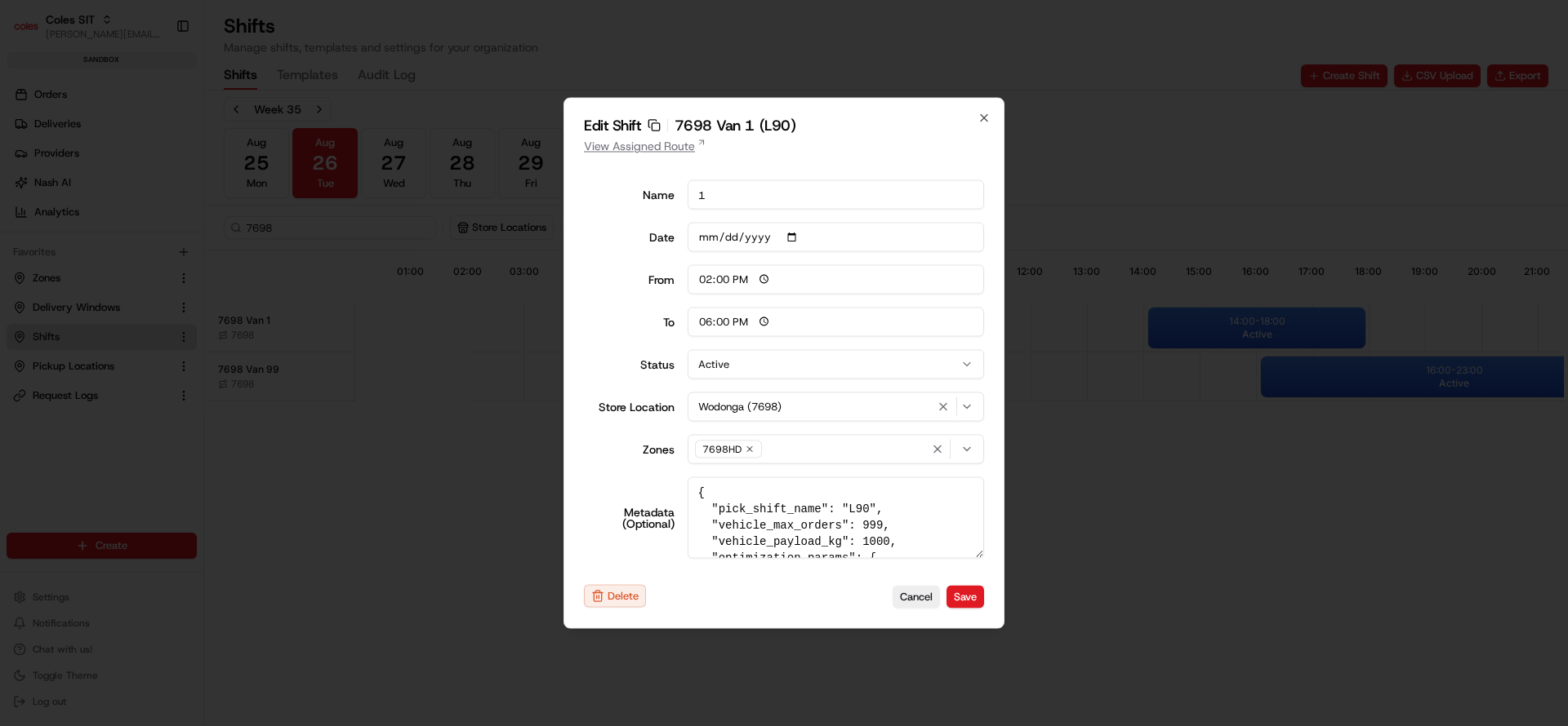
click at [628, 150] on link "View Assigned Route" at bounding box center [784, 146] width 400 height 16
